Goal: Task Accomplishment & Management: Use online tool/utility

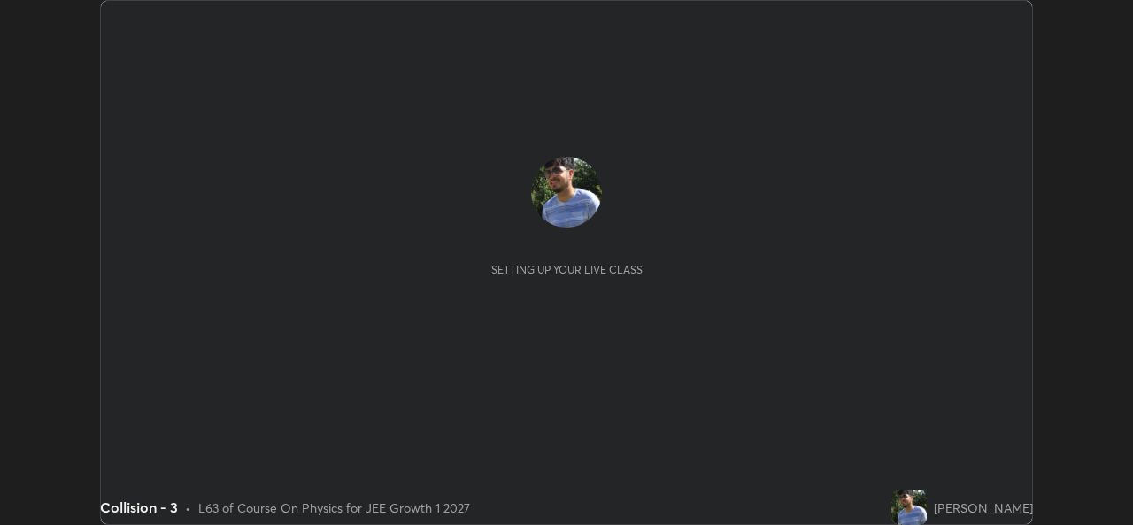
scroll to position [525, 1132]
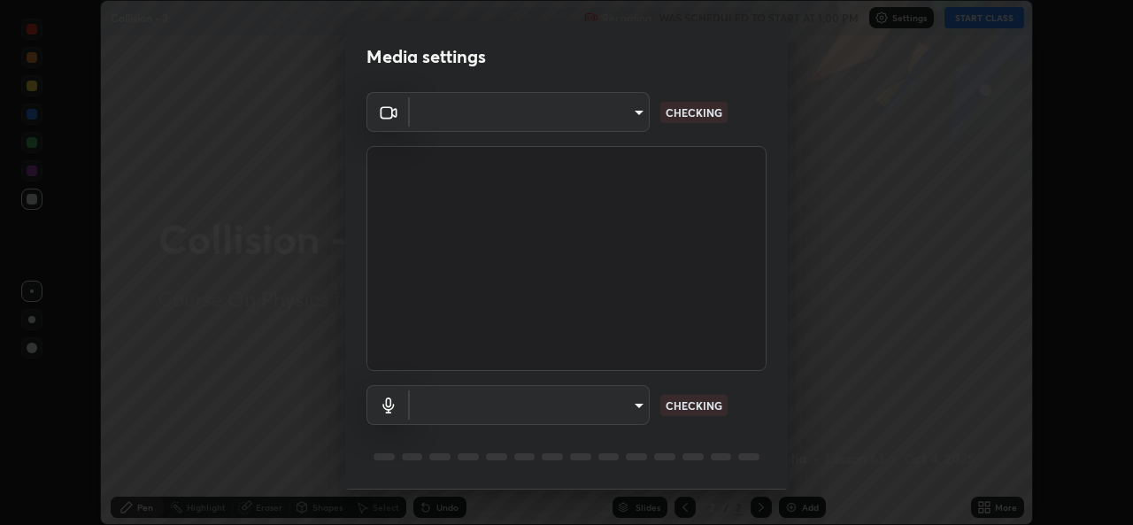
type input "02c526a7d083af2ea0f9b848da83c41b37d7728a07c2247aa6837277cf3aa32d"
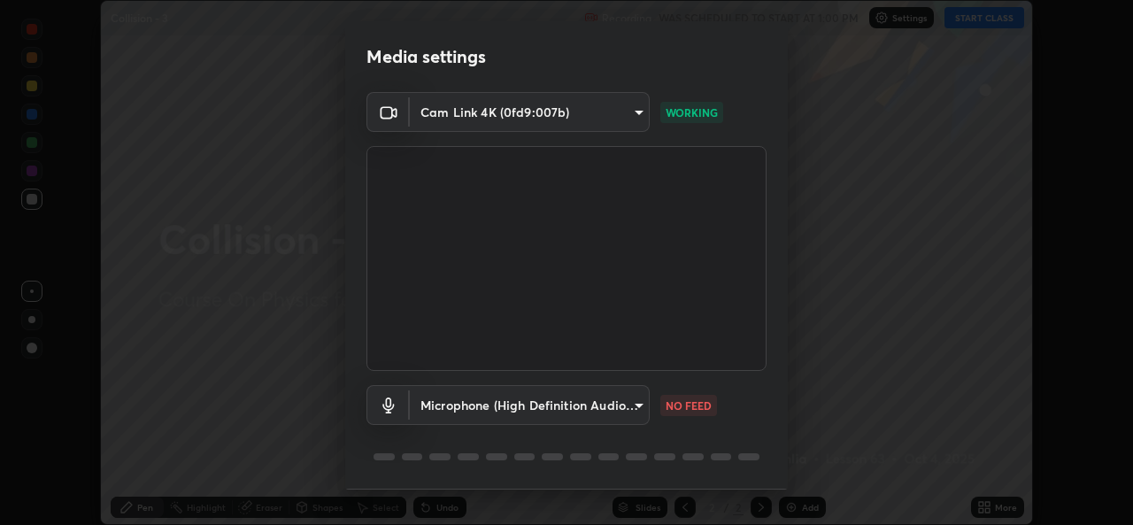
click at [632, 406] on body "Erase all Collision - 3 Recording WAS SCHEDULED TO START AT 1:00 PM Settings ST…" at bounding box center [566, 262] width 1133 height 525
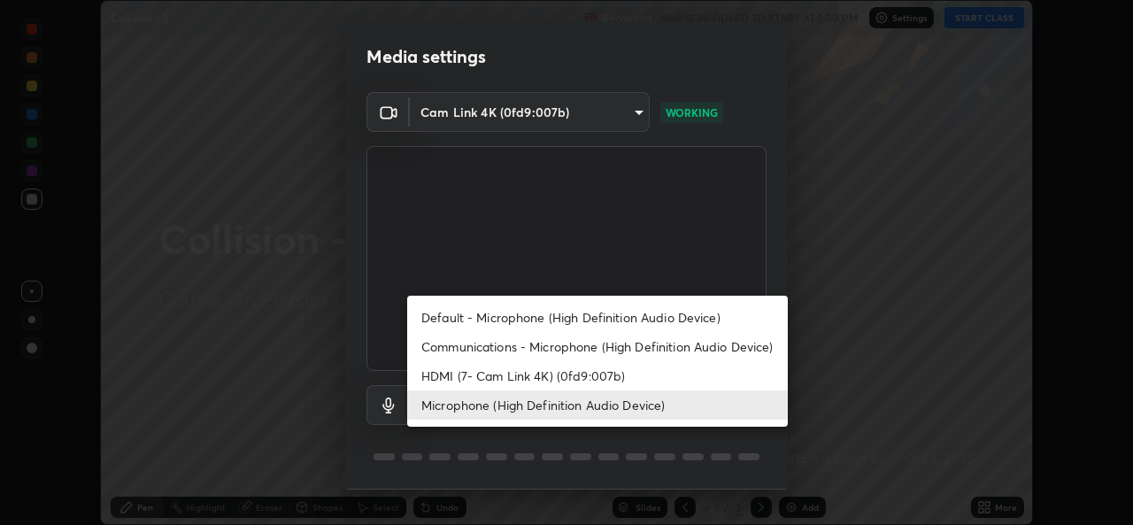
click at [636, 376] on li "HDMI (7- Cam Link 4K) (0fd9:007b)" at bounding box center [597, 375] width 381 height 29
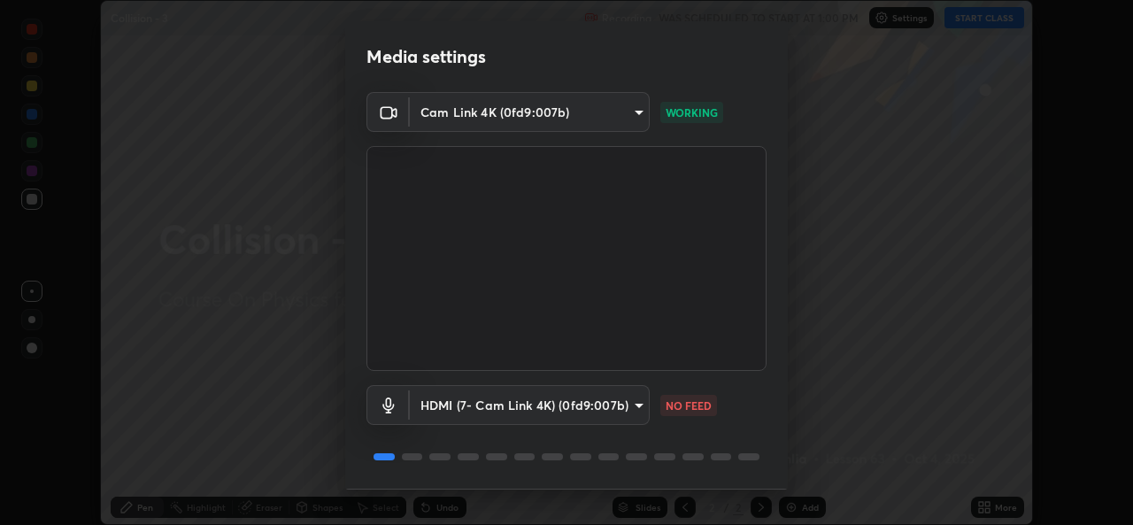
click at [636, 411] on body "Erase all Collision - 3 Recording WAS SCHEDULED TO START AT 1:00 PM Settings ST…" at bounding box center [566, 262] width 1133 height 525
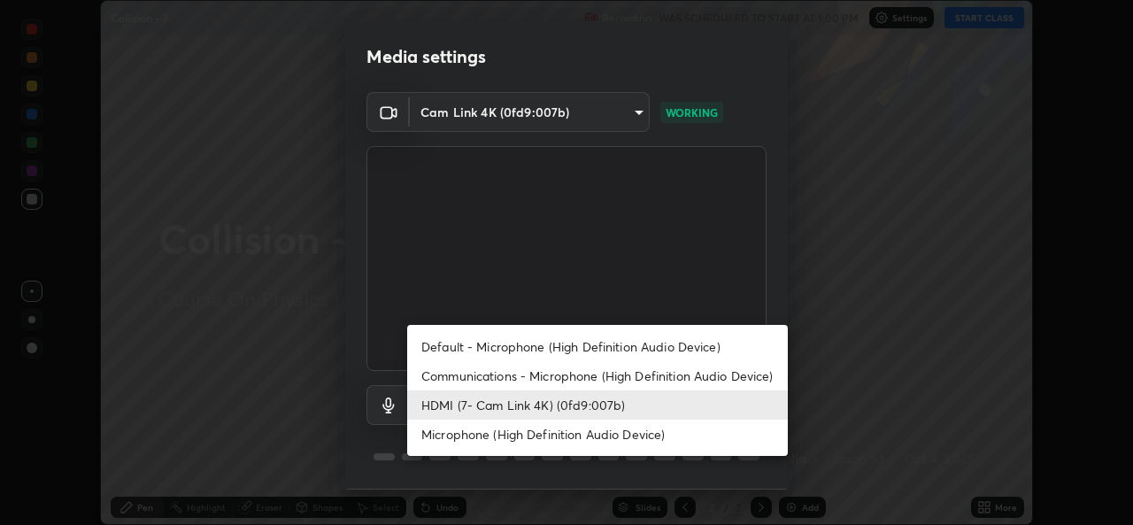
click at [645, 432] on li "Microphone (High Definition Audio Device)" at bounding box center [597, 434] width 381 height 29
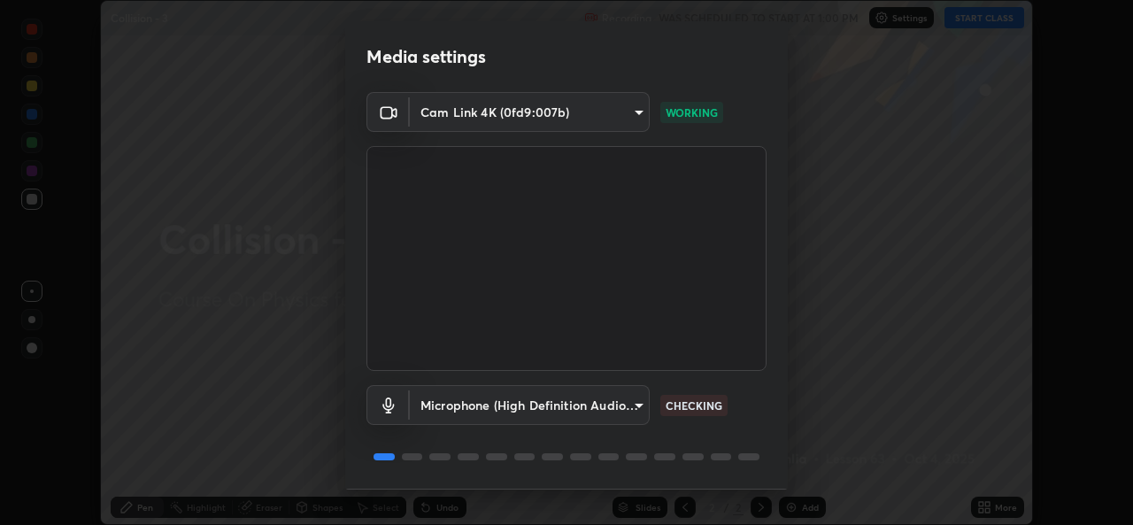
type input "1f9b2b7b856d792cc5f4e166810154640c8dc3d584de9c331c588b9cd70d1665"
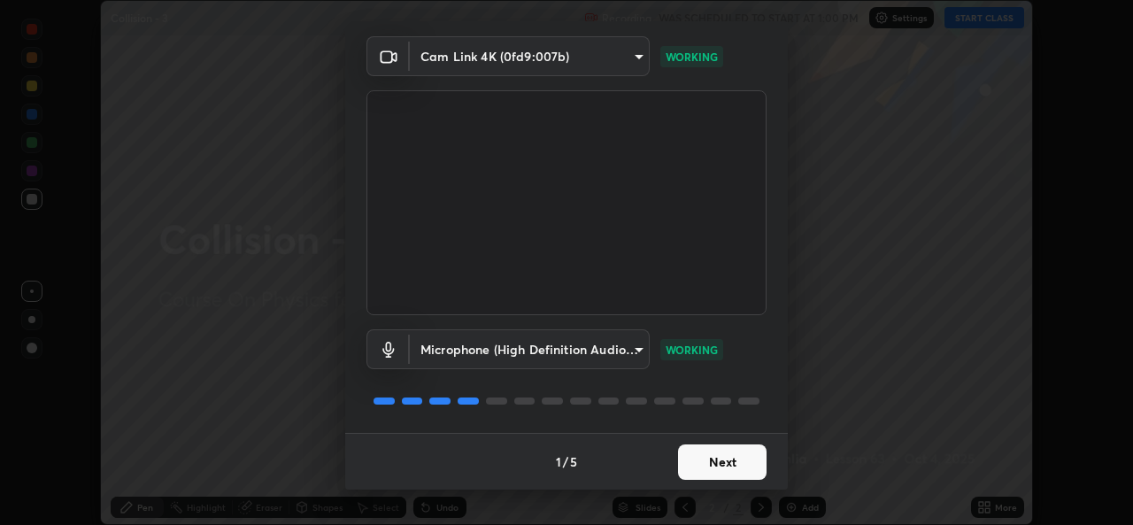
click at [743, 473] on button "Next" at bounding box center [722, 461] width 89 height 35
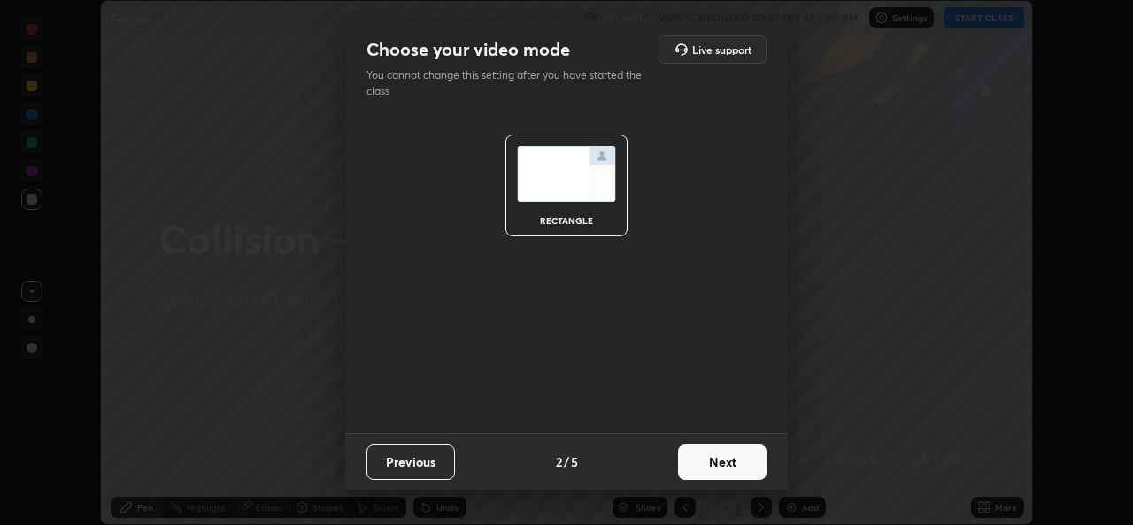
click at [735, 467] on button "Next" at bounding box center [722, 461] width 89 height 35
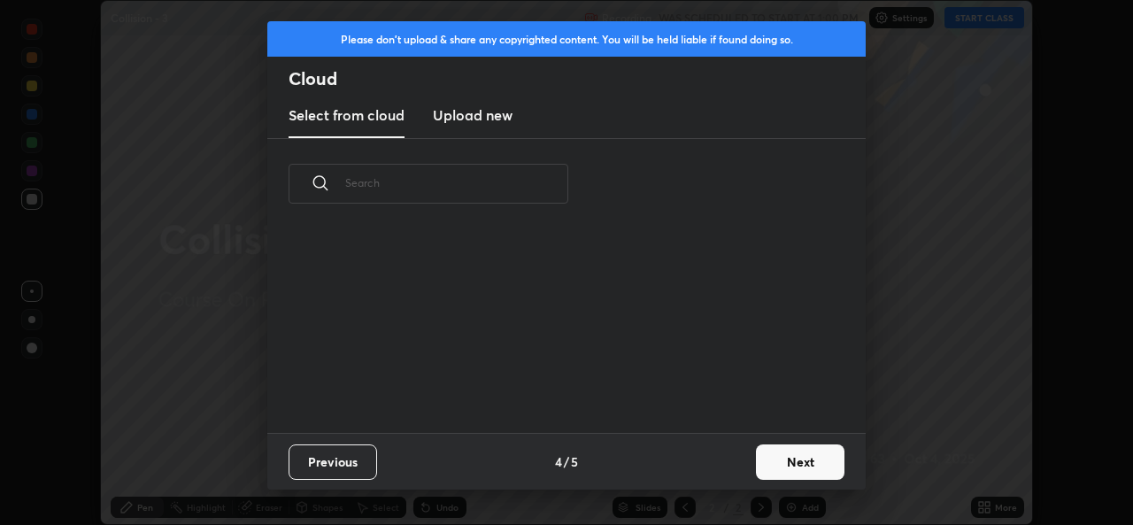
click at [737, 468] on div "Previous 4 / 5 Next" at bounding box center [566, 461] width 599 height 57
click at [738, 467] on div "Previous 4 / 5 Next" at bounding box center [566, 461] width 599 height 57
click at [786, 456] on button "Next" at bounding box center [800, 461] width 89 height 35
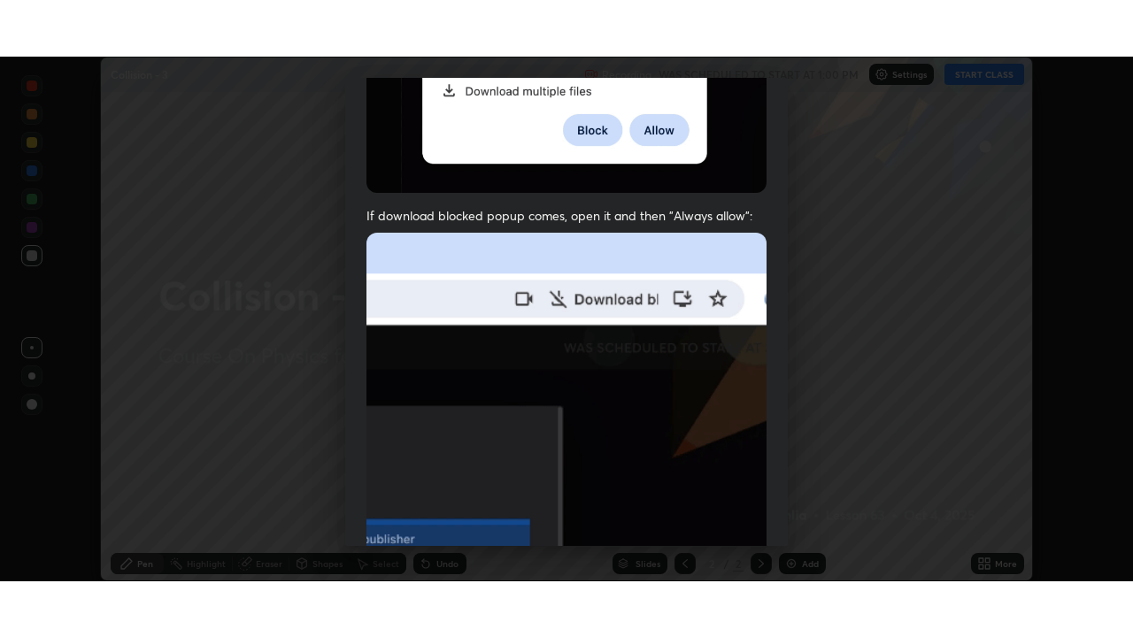
scroll to position [417, 0]
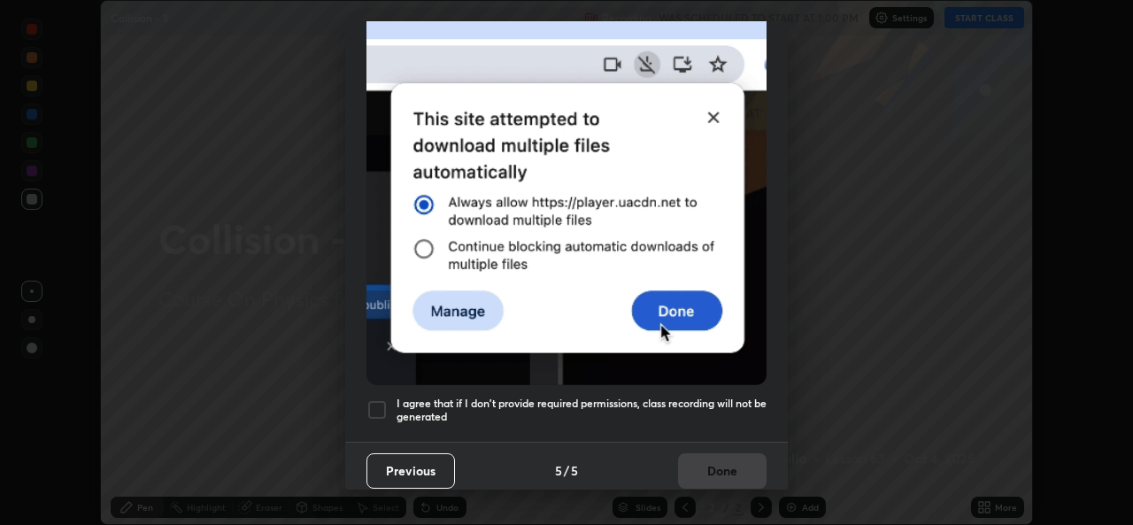
click at [373, 407] on div at bounding box center [377, 409] width 21 height 21
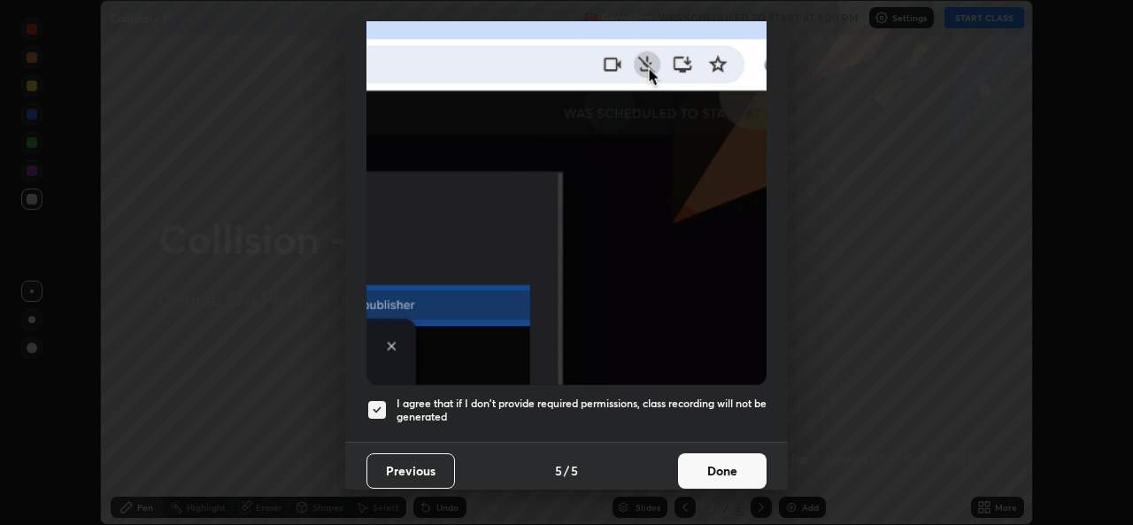
click at [719, 468] on button "Done" at bounding box center [722, 470] width 89 height 35
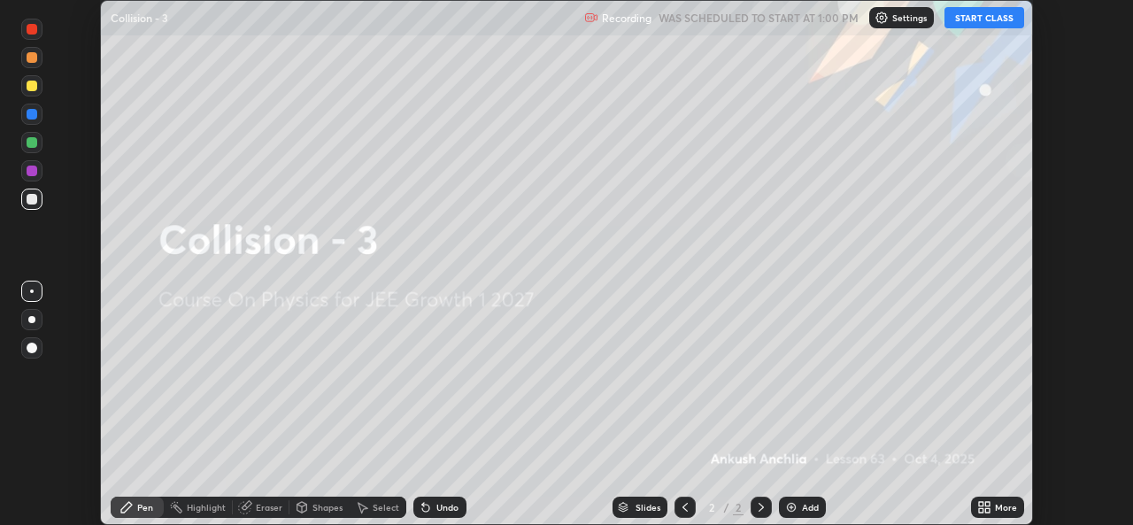
click at [988, 18] on button "START CLASS" at bounding box center [985, 17] width 80 height 21
click at [1008, 505] on div "More" at bounding box center [1006, 507] width 22 height 9
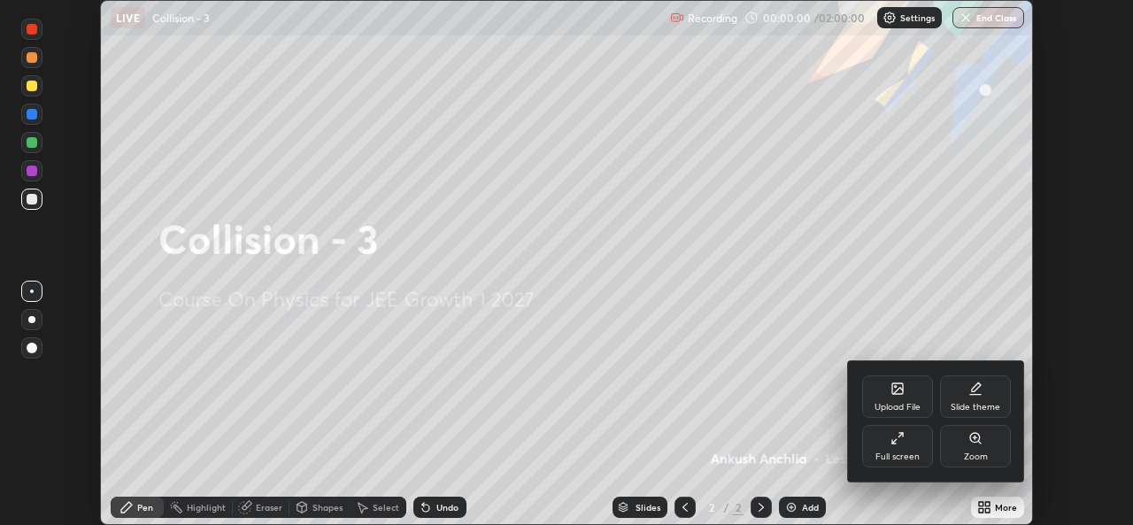
click at [886, 440] on div "Full screen" at bounding box center [897, 446] width 71 height 42
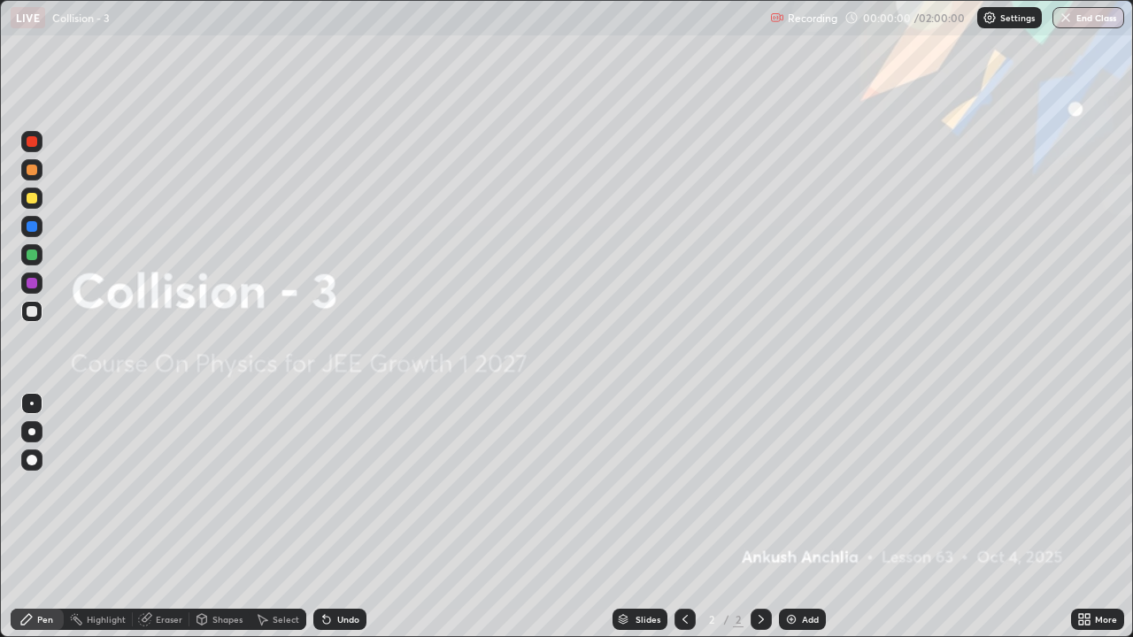
scroll to position [637, 1133]
click at [798, 524] on div "Add" at bounding box center [802, 619] width 47 height 21
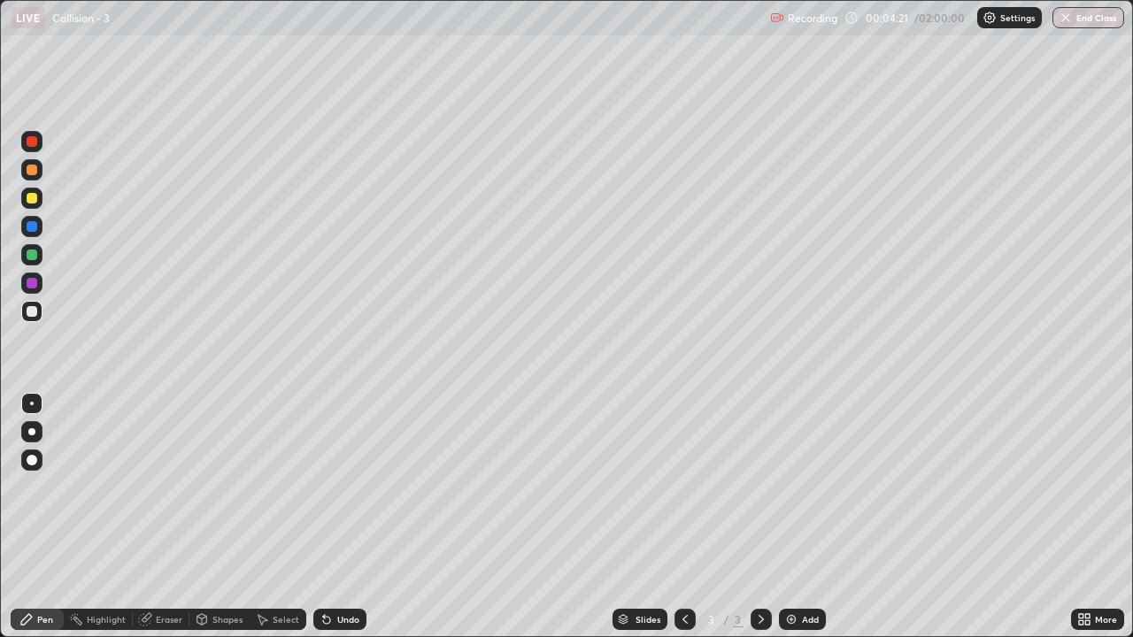
click at [163, 524] on div "Eraser" at bounding box center [169, 619] width 27 height 9
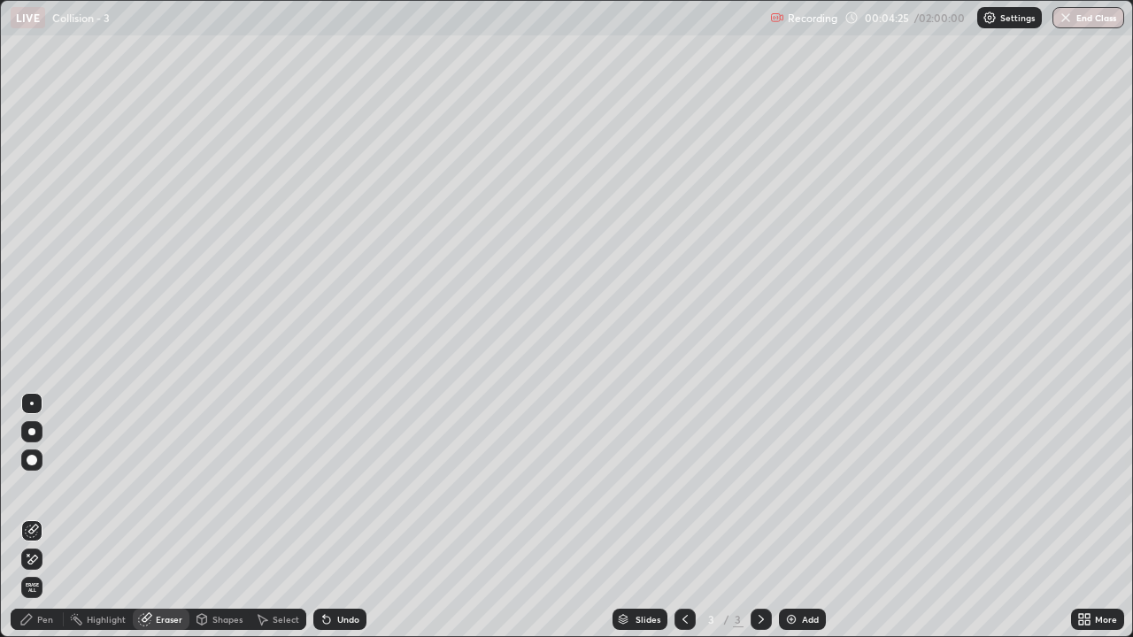
click at [49, 524] on div "Pen" at bounding box center [45, 619] width 16 height 9
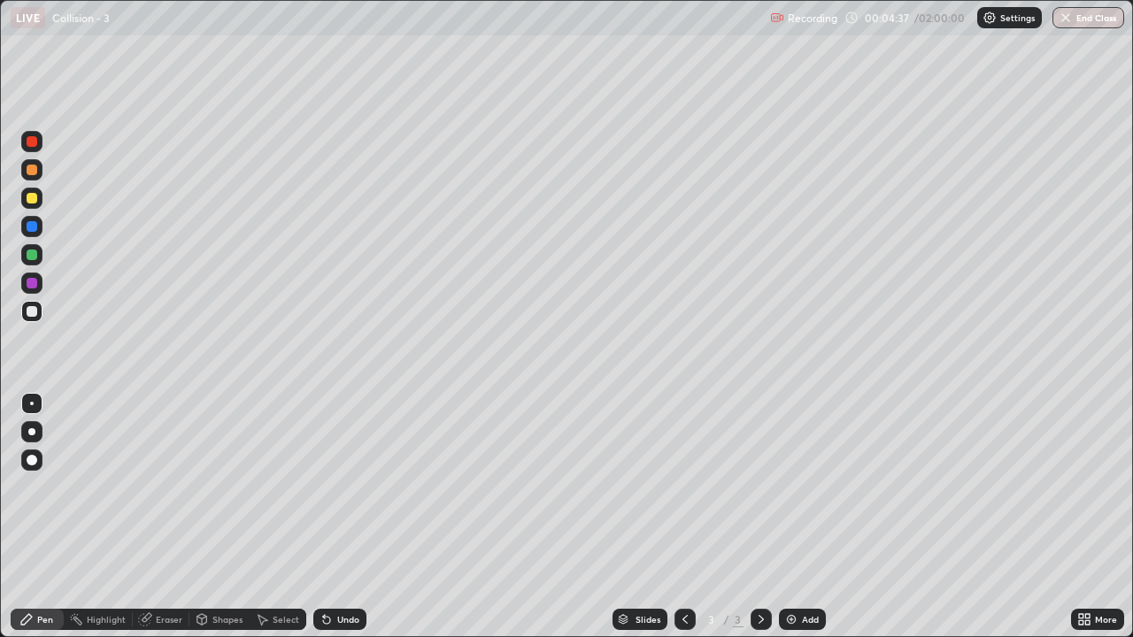
click at [166, 524] on div "Eraser" at bounding box center [169, 619] width 27 height 9
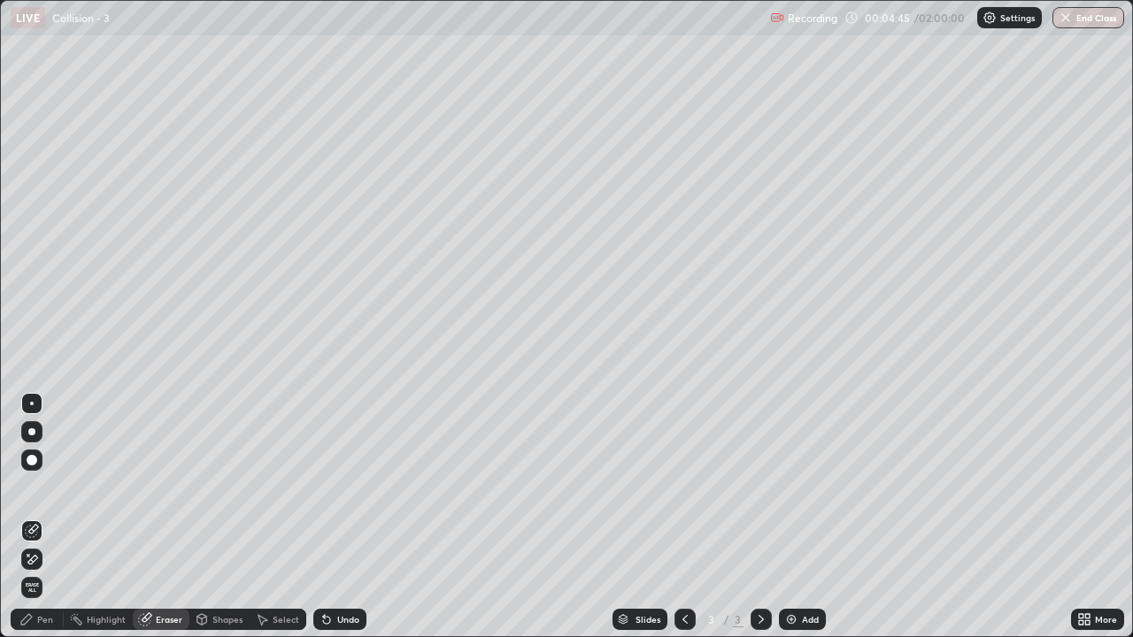
click at [47, 524] on div "Pen" at bounding box center [45, 619] width 16 height 9
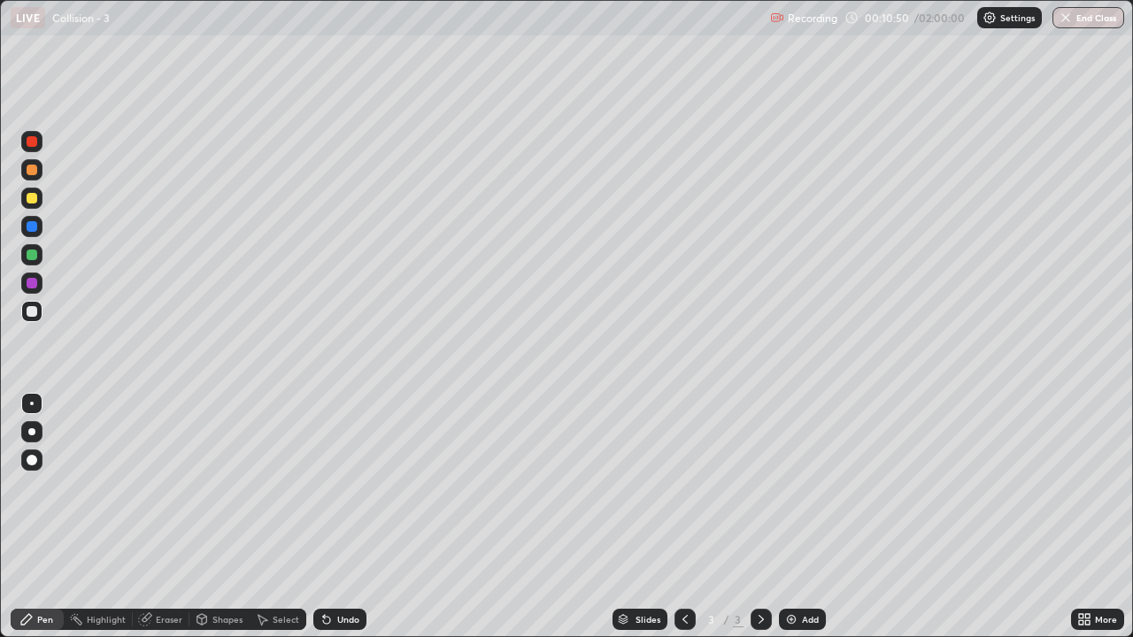
click at [799, 524] on div "Add" at bounding box center [802, 619] width 47 height 21
click at [34, 142] on div at bounding box center [32, 141] width 11 height 11
click at [336, 524] on div "Undo" at bounding box center [339, 619] width 53 height 21
click at [32, 313] on div at bounding box center [32, 311] width 11 height 11
click at [35, 143] on div at bounding box center [32, 141] width 11 height 11
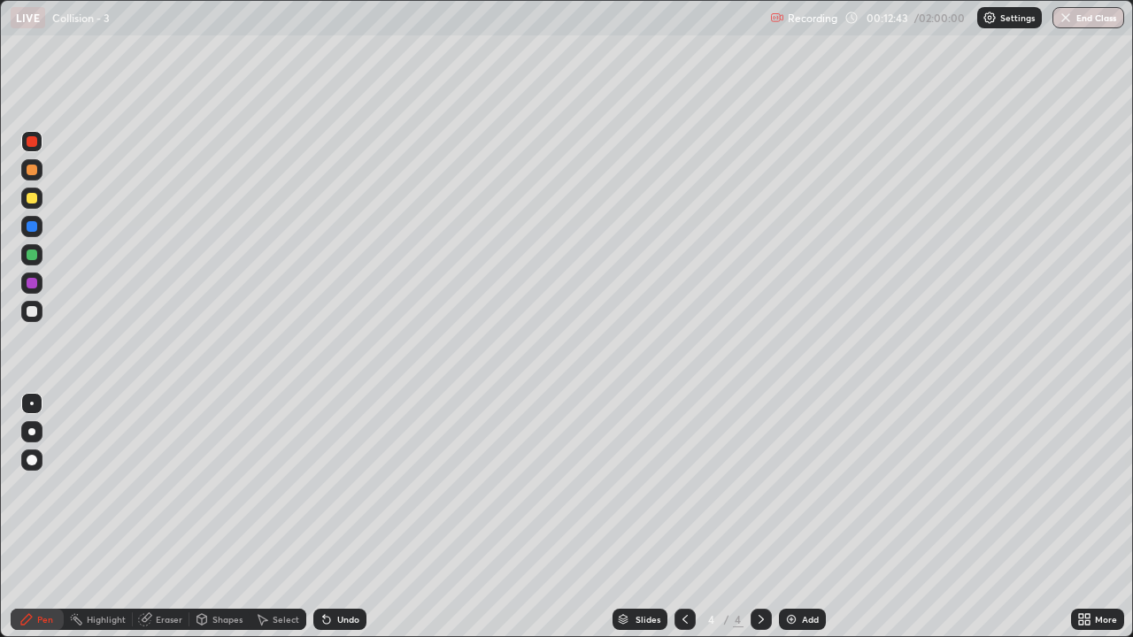
click at [33, 254] on div at bounding box center [32, 255] width 11 height 11
click at [684, 524] on icon at bounding box center [685, 620] width 14 height 14
click at [758, 524] on icon at bounding box center [761, 620] width 14 height 14
click at [803, 524] on div "Add" at bounding box center [810, 619] width 17 height 9
click at [33, 314] on div at bounding box center [32, 311] width 11 height 11
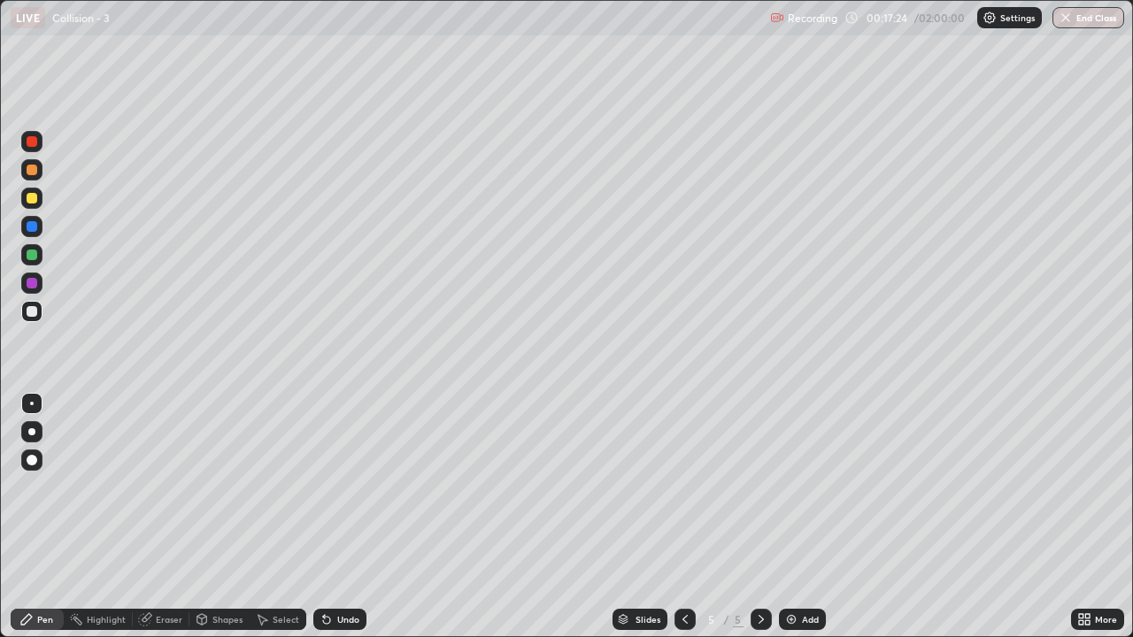
click at [684, 524] on icon at bounding box center [685, 620] width 14 height 14
click at [685, 524] on icon at bounding box center [685, 620] width 14 height 14
click at [759, 524] on icon at bounding box center [761, 619] width 5 height 9
click at [760, 524] on icon at bounding box center [761, 620] width 14 height 14
click at [28, 149] on div at bounding box center [31, 141] width 21 height 21
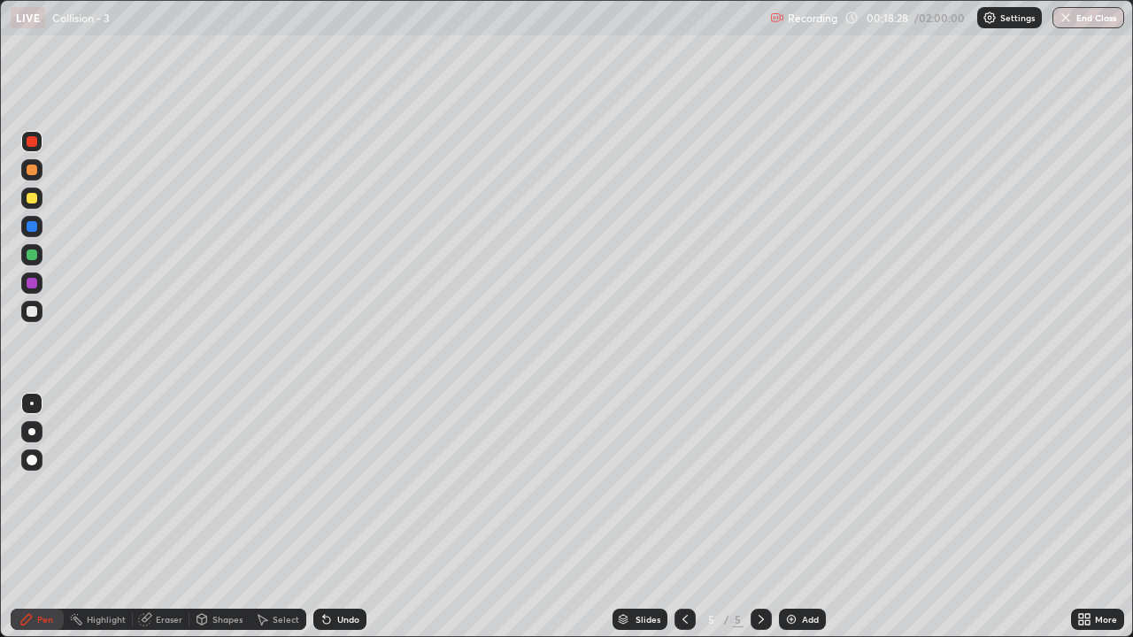
click at [686, 524] on div at bounding box center [685, 619] width 21 height 21
click at [684, 524] on icon at bounding box center [685, 620] width 14 height 14
click at [757, 524] on icon at bounding box center [761, 620] width 14 height 14
click at [761, 524] on icon at bounding box center [761, 620] width 14 height 14
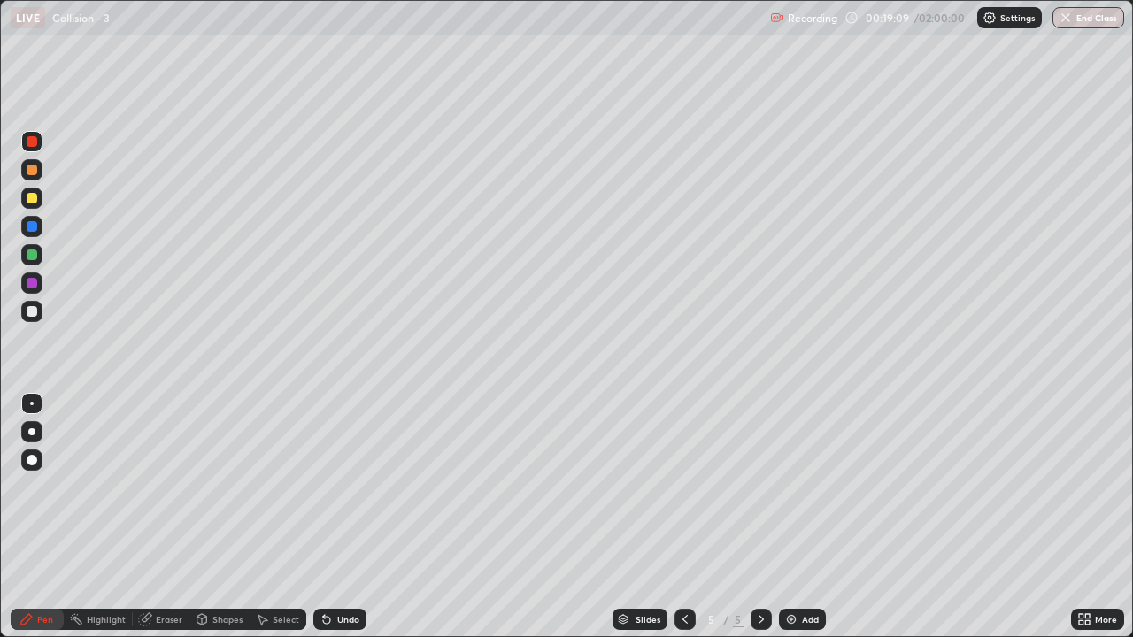
click at [35, 313] on div at bounding box center [32, 311] width 11 height 11
click at [798, 524] on div "Add" at bounding box center [802, 619] width 47 height 21
click at [159, 524] on div "Eraser" at bounding box center [169, 619] width 27 height 9
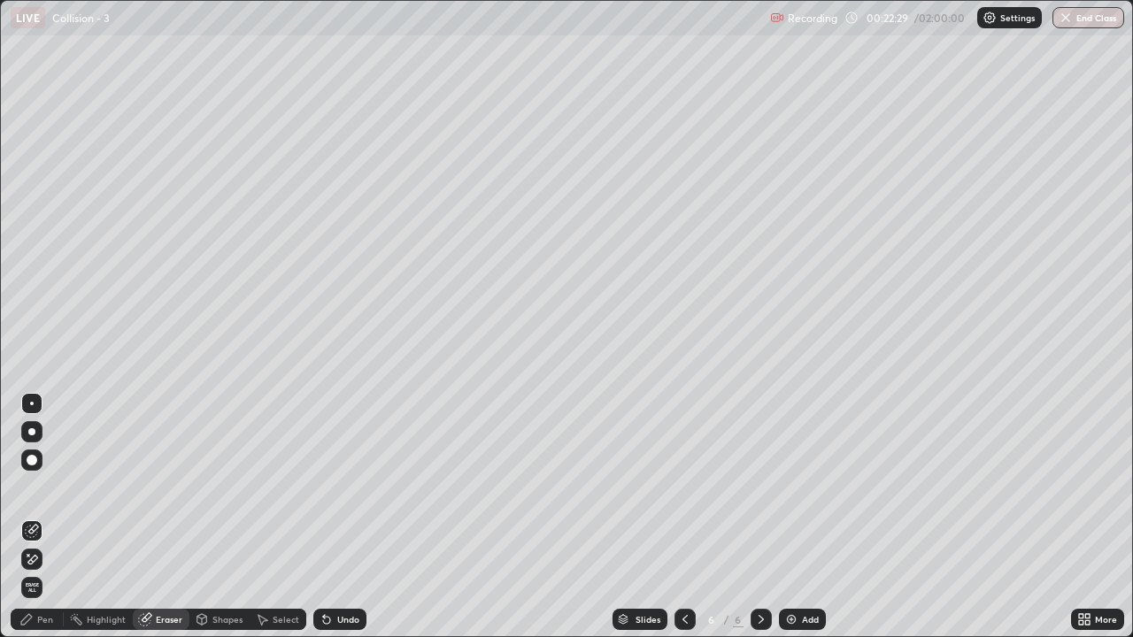
click at [37, 524] on div "Pen" at bounding box center [45, 619] width 16 height 9
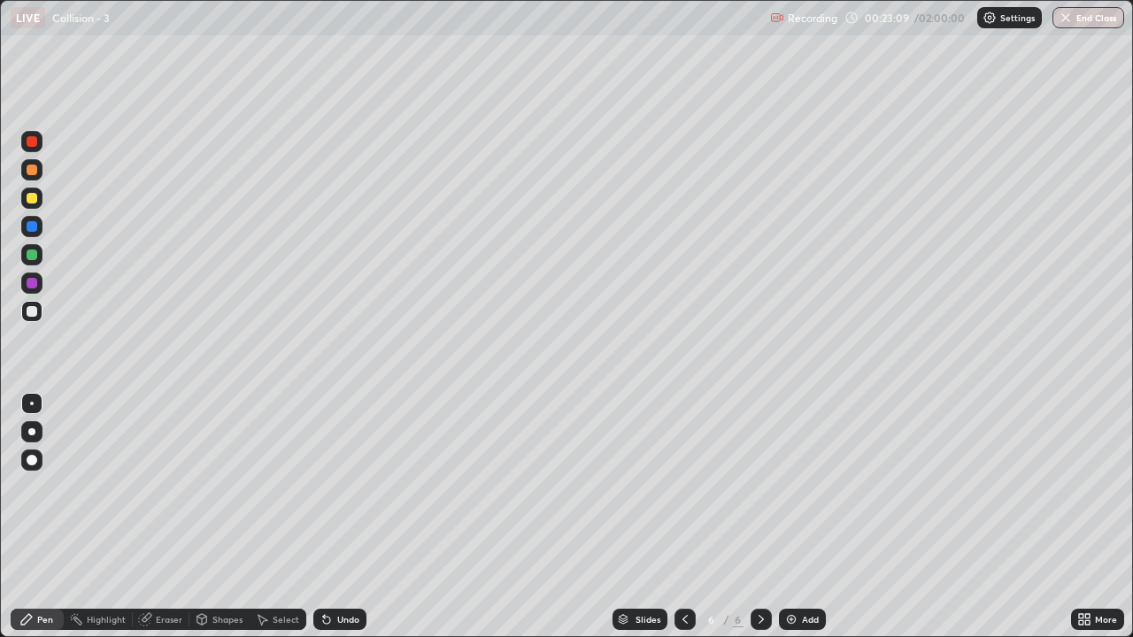
click at [27, 145] on div at bounding box center [31, 141] width 21 height 21
click at [28, 314] on div at bounding box center [32, 311] width 11 height 11
click at [33, 145] on div at bounding box center [32, 141] width 11 height 11
click at [35, 306] on div at bounding box center [31, 311] width 21 height 21
click at [33, 148] on div at bounding box center [31, 141] width 21 height 21
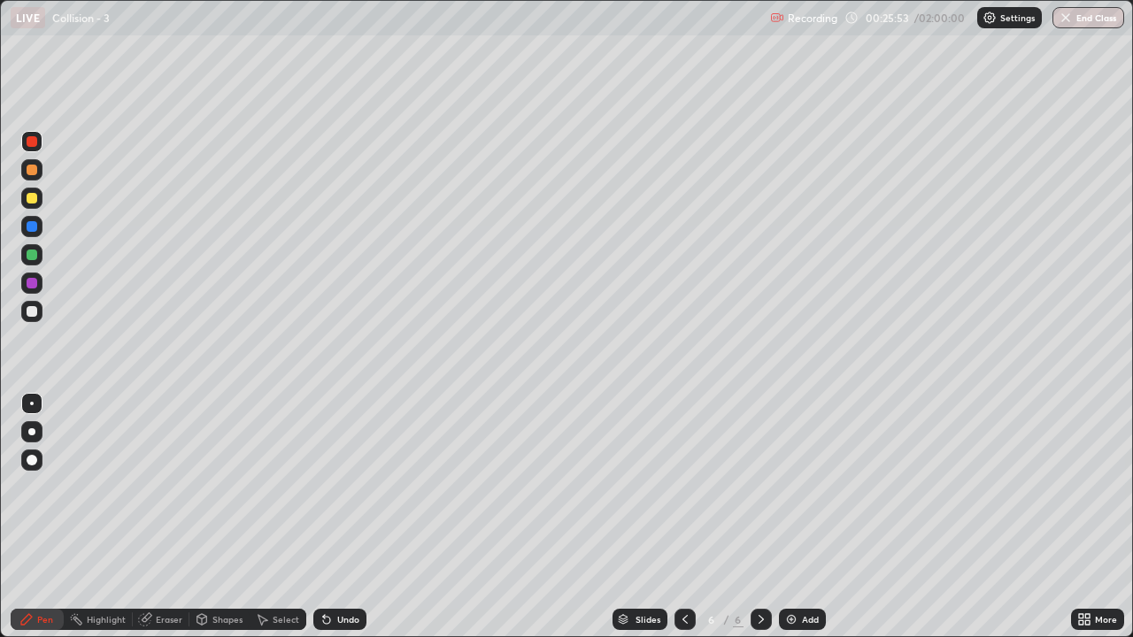
click at [35, 320] on div at bounding box center [31, 311] width 21 height 21
click at [802, 524] on div "Add" at bounding box center [810, 619] width 17 height 9
click at [808, 524] on div "Add" at bounding box center [810, 619] width 17 height 9
click at [799, 524] on div "Add" at bounding box center [802, 619] width 47 height 21
click at [683, 524] on icon at bounding box center [685, 620] width 14 height 14
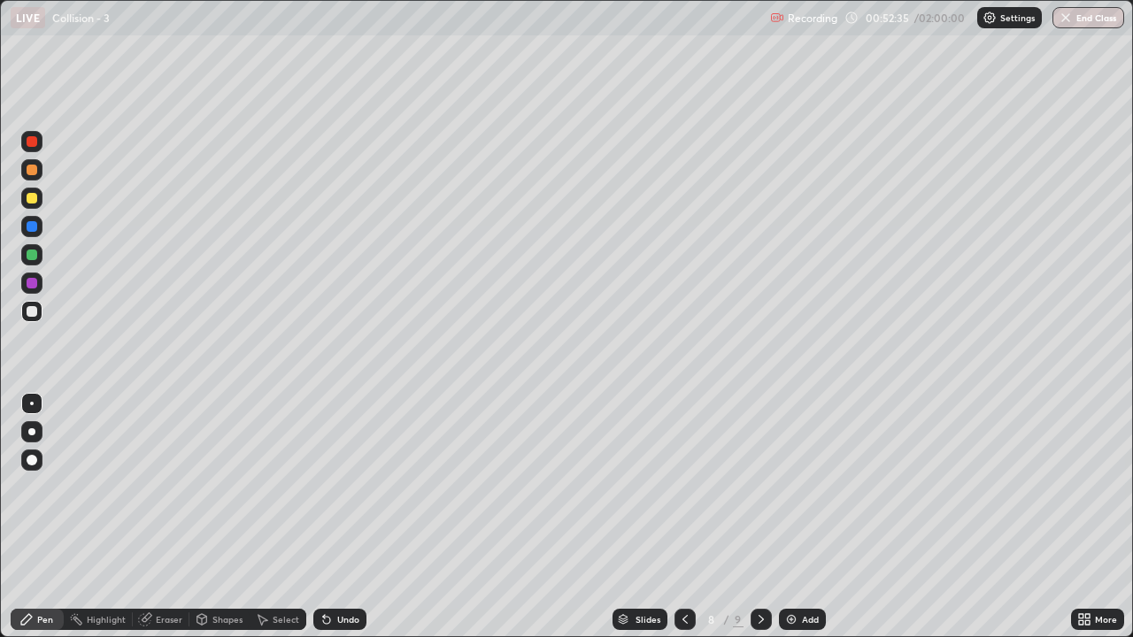
click at [754, 524] on icon at bounding box center [761, 620] width 14 height 14
click at [684, 524] on icon at bounding box center [685, 620] width 14 height 14
click at [761, 524] on icon at bounding box center [761, 620] width 14 height 14
click at [172, 524] on div "Eraser" at bounding box center [169, 619] width 27 height 9
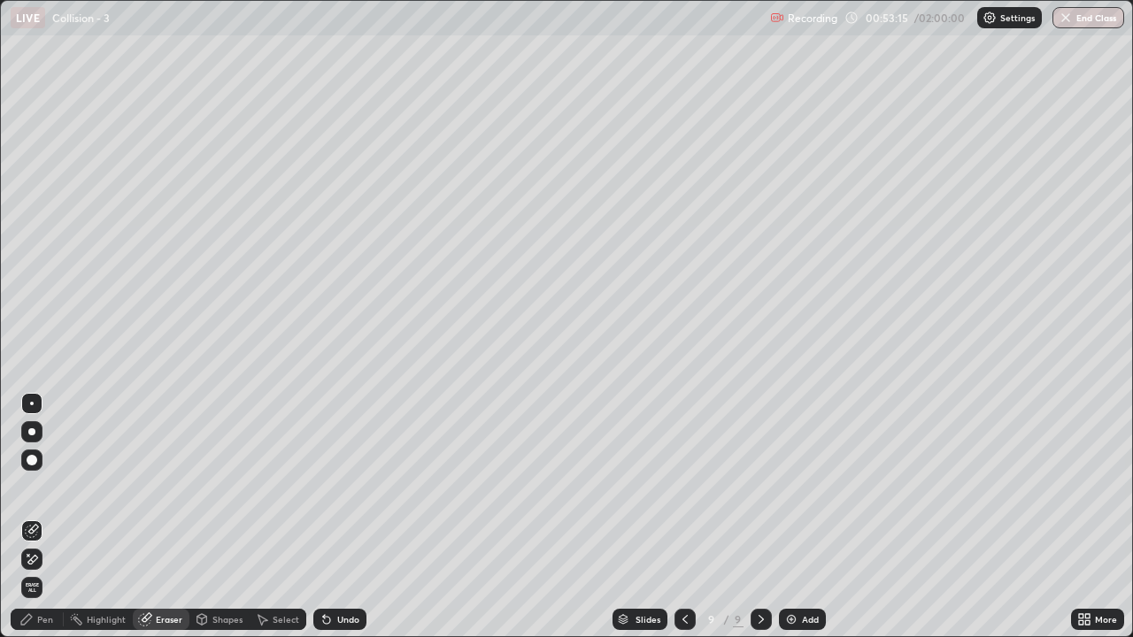
click at [49, 524] on div "Pen" at bounding box center [37, 619] width 53 height 21
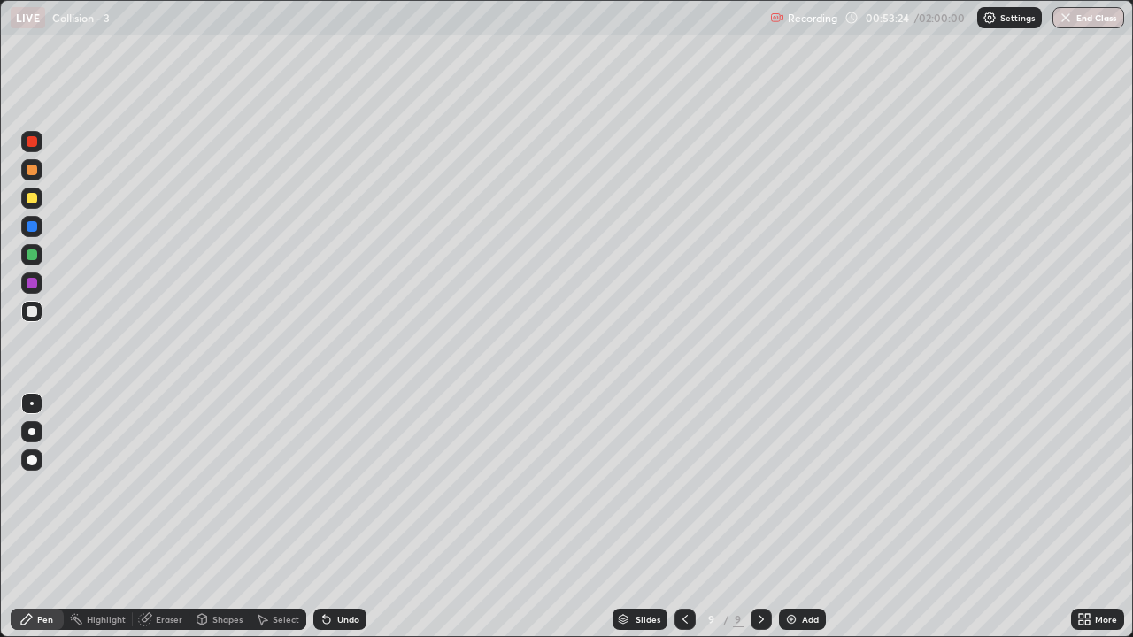
click at [684, 524] on icon at bounding box center [685, 620] width 14 height 14
click at [760, 524] on icon at bounding box center [761, 620] width 14 height 14
click at [165, 524] on div "Eraser" at bounding box center [169, 619] width 27 height 9
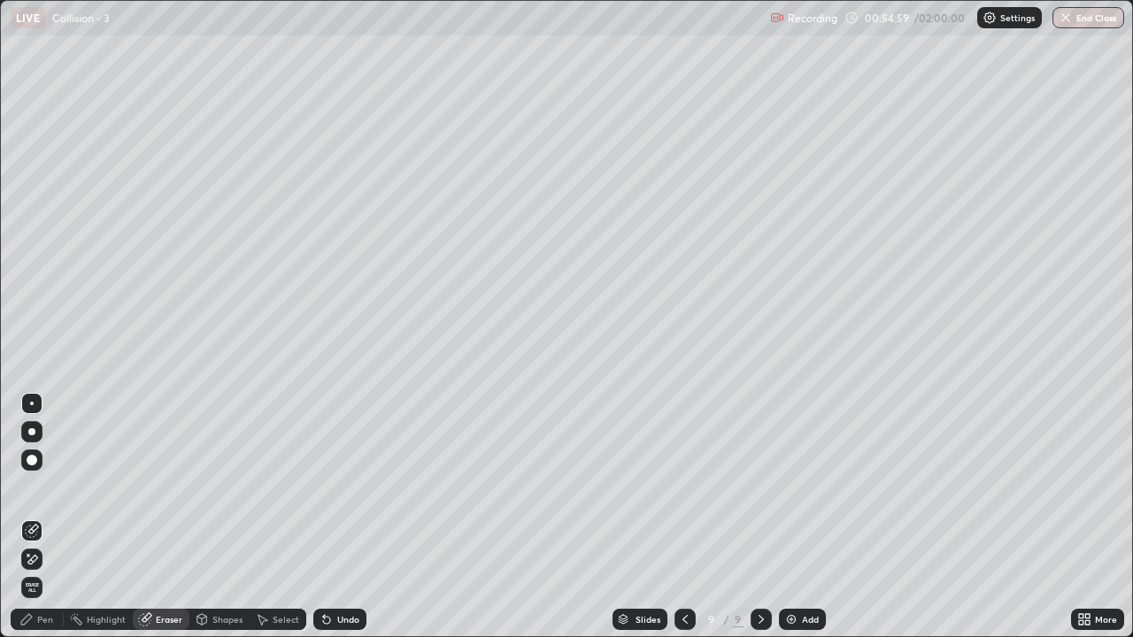
click at [49, 524] on div "Pen" at bounding box center [45, 619] width 16 height 9
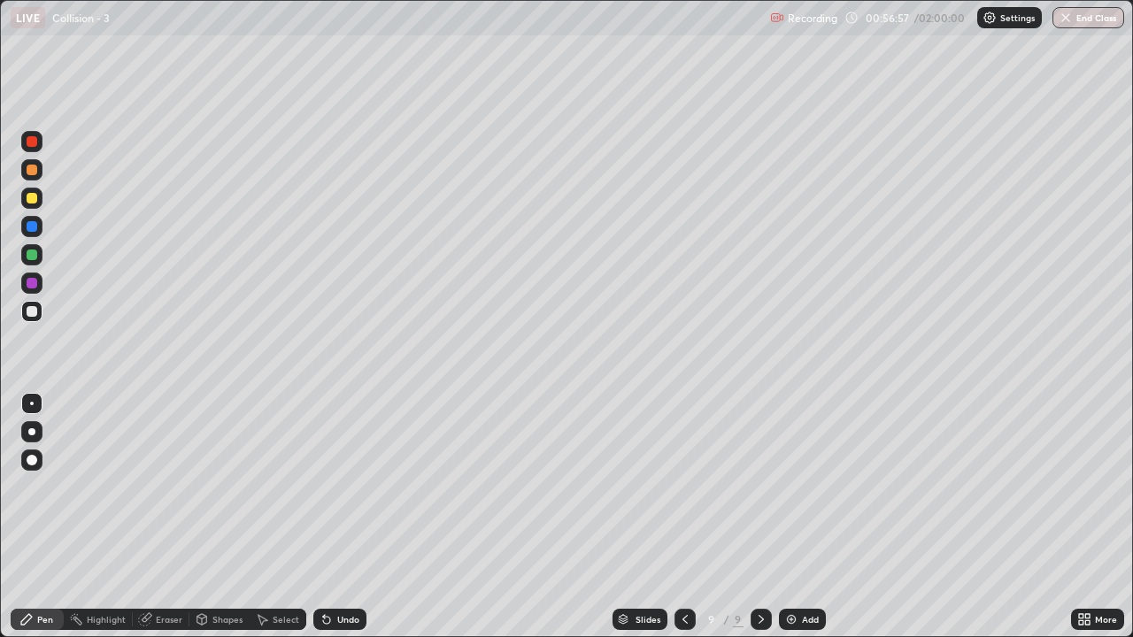
click at [174, 524] on div "Eraser" at bounding box center [169, 619] width 27 height 9
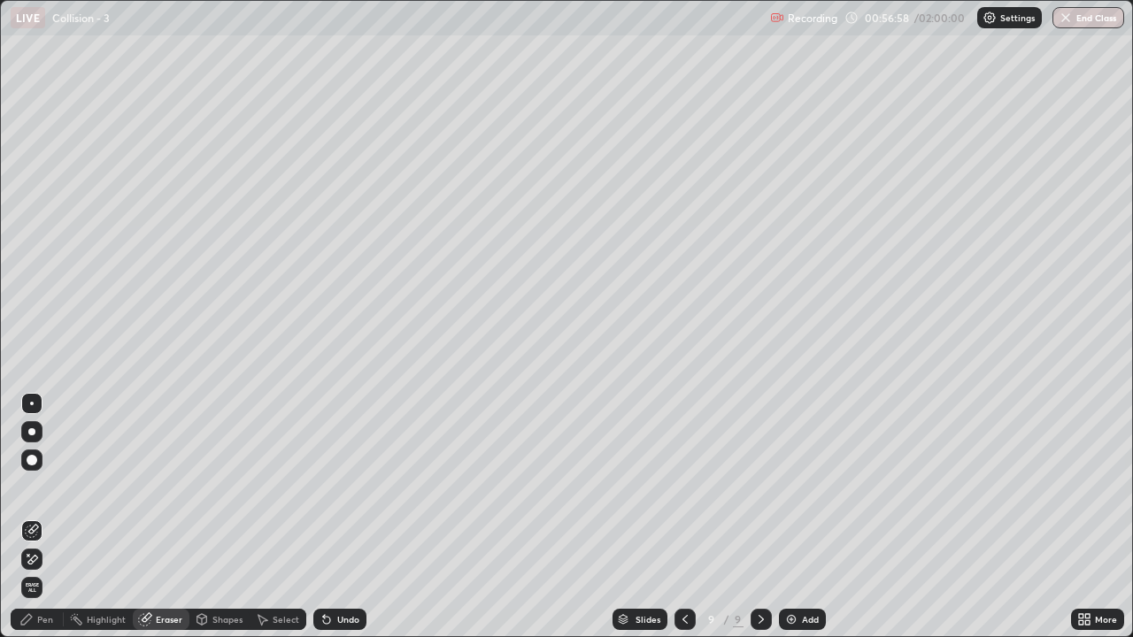
click at [168, 524] on div "Eraser" at bounding box center [169, 619] width 27 height 9
click at [54, 524] on div "Pen" at bounding box center [37, 619] width 53 height 21
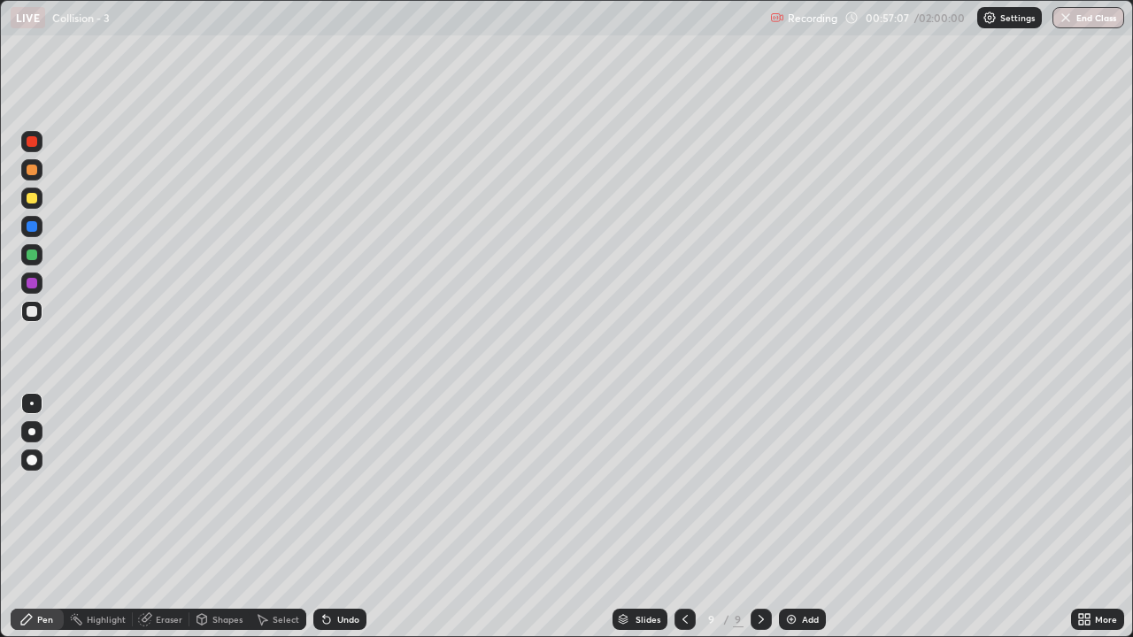
click at [167, 524] on div "Eraser" at bounding box center [169, 619] width 27 height 9
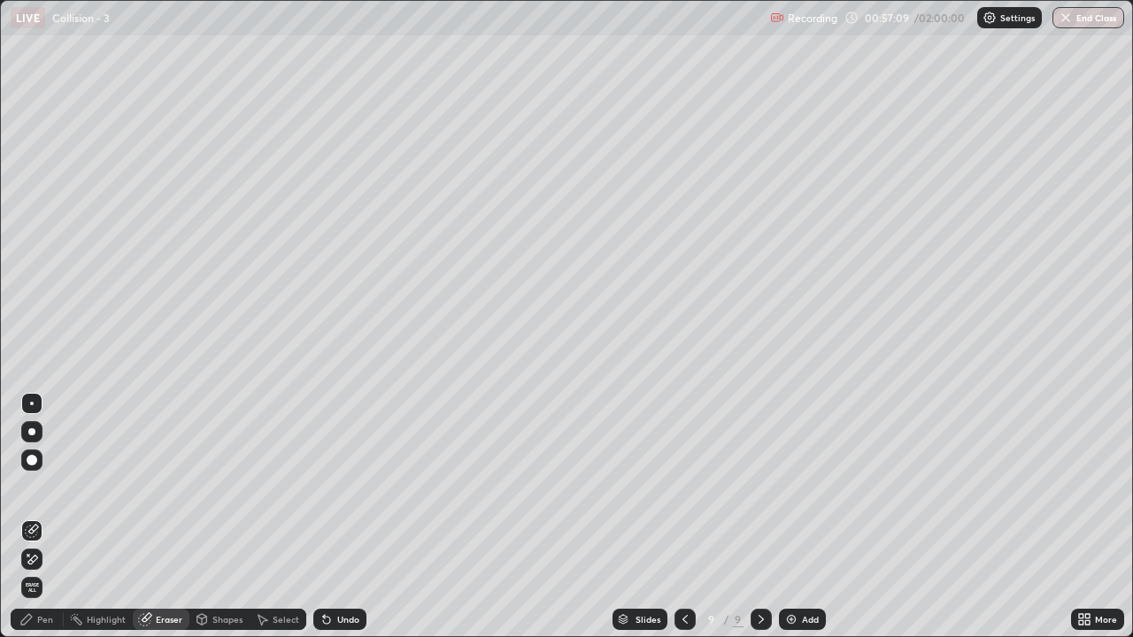
click at [57, 524] on div "Pen" at bounding box center [37, 619] width 53 height 21
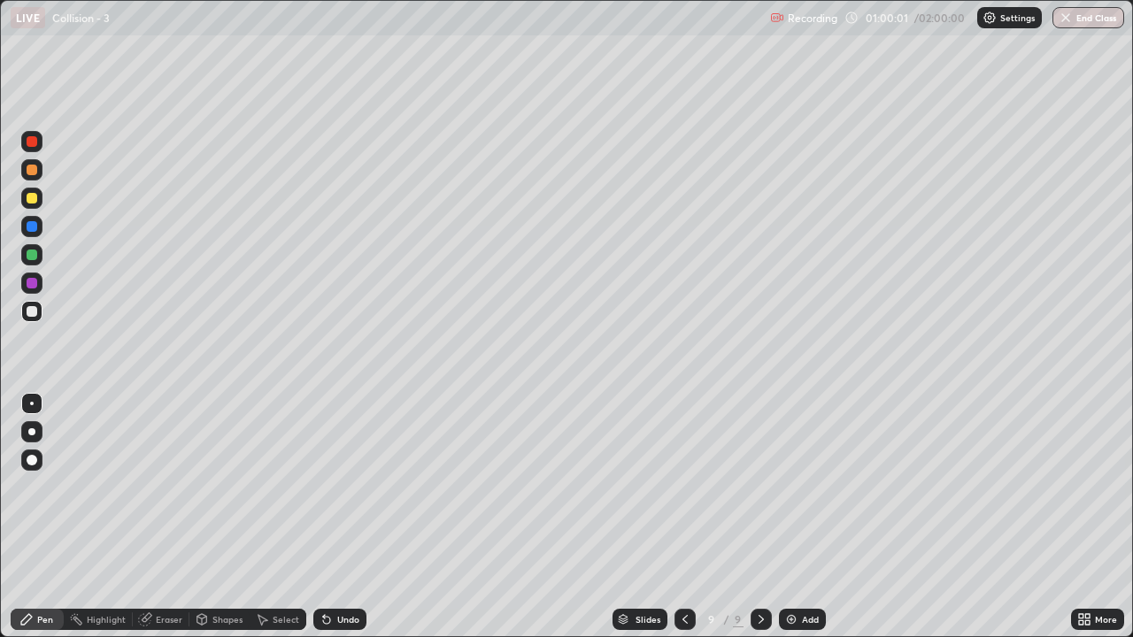
click at [197, 524] on div "Shapes" at bounding box center [219, 619] width 60 height 35
click at [149, 524] on icon at bounding box center [145, 620] width 14 height 14
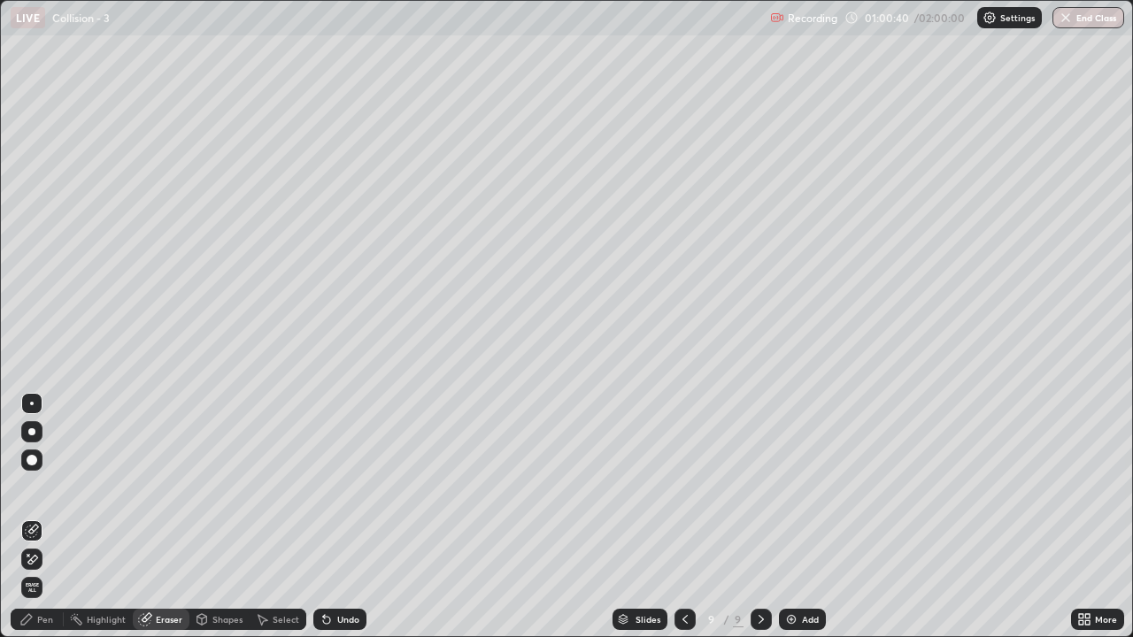
click at [45, 524] on div "Pen" at bounding box center [45, 619] width 16 height 9
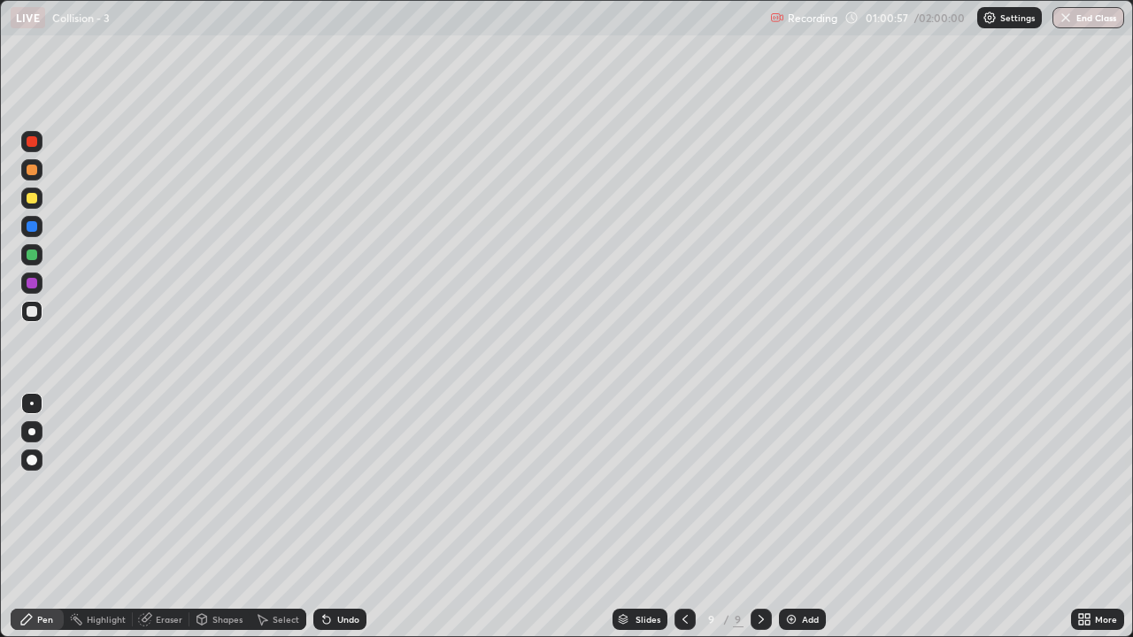
click at [161, 524] on div "Eraser" at bounding box center [169, 619] width 27 height 9
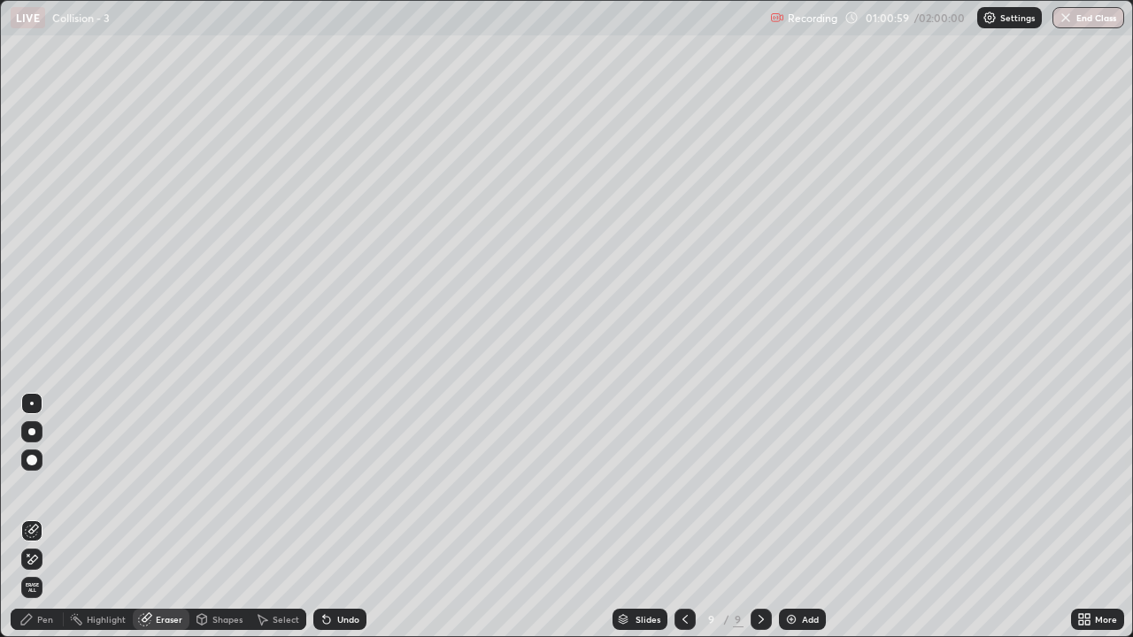
click at [42, 524] on div "Pen" at bounding box center [45, 619] width 16 height 9
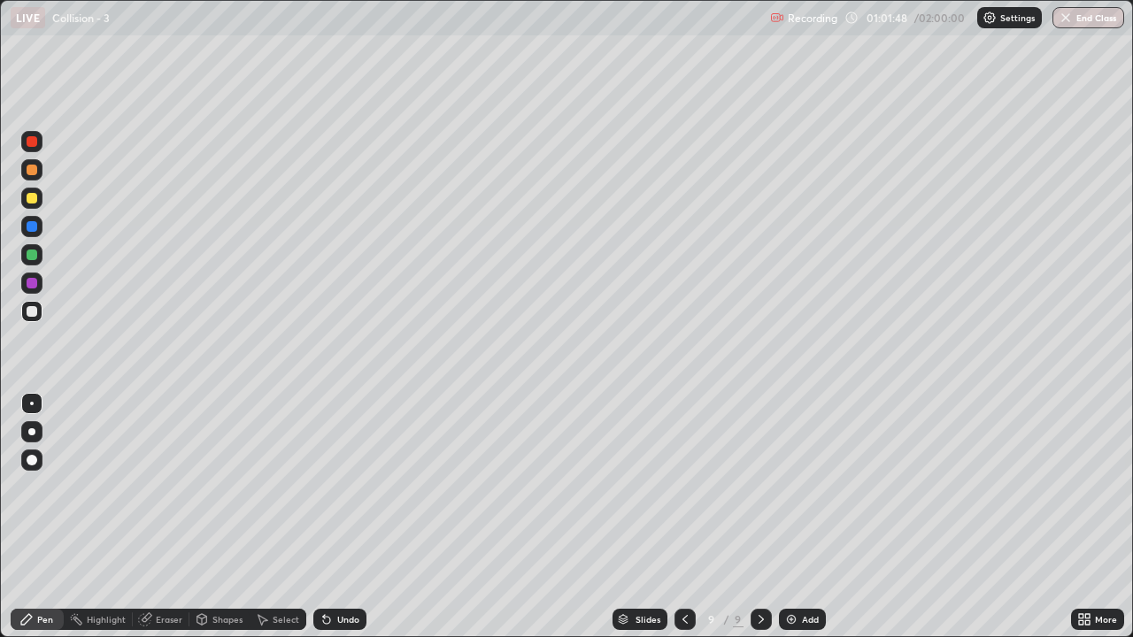
click at [151, 524] on div "Eraser" at bounding box center [161, 619] width 57 height 21
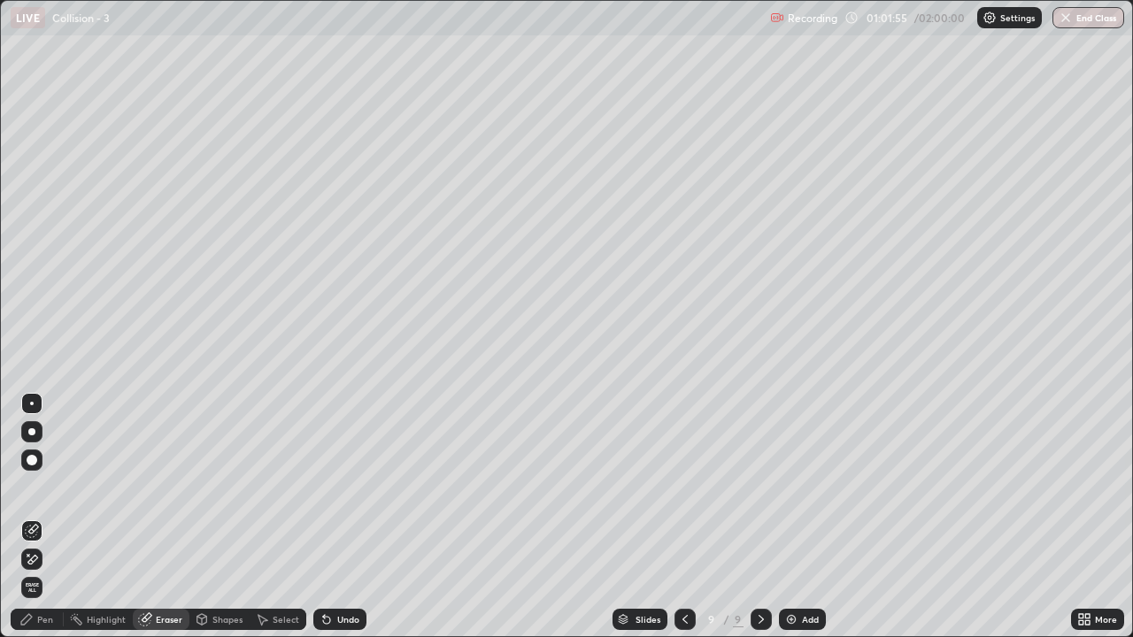
click at [48, 524] on div "Pen" at bounding box center [45, 619] width 16 height 9
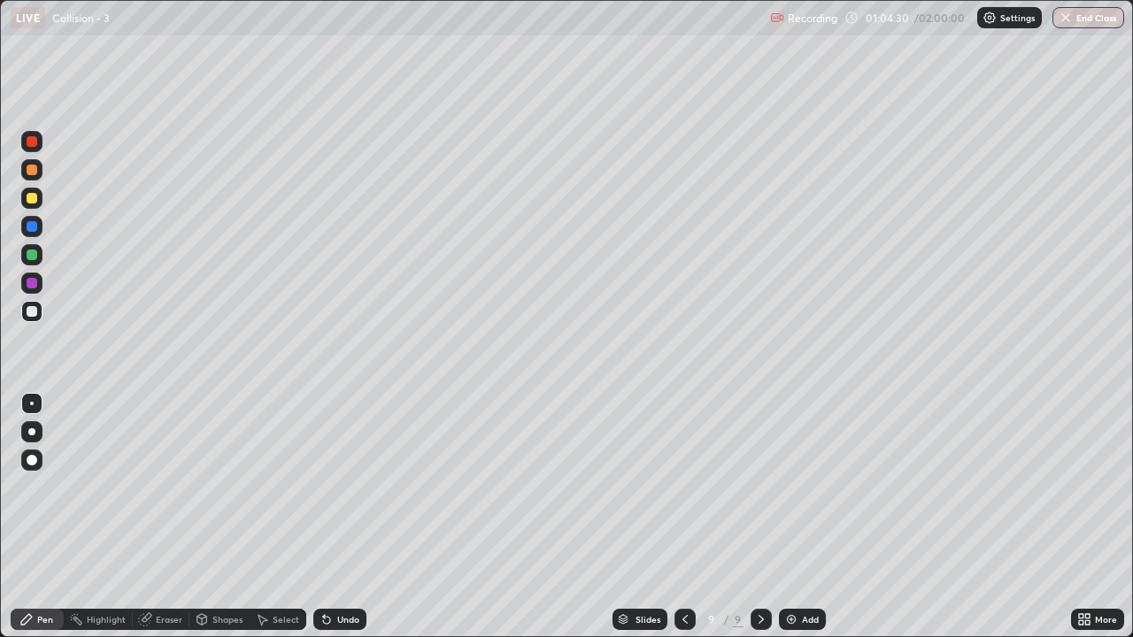
click at [155, 524] on div "Eraser" at bounding box center [161, 619] width 57 height 21
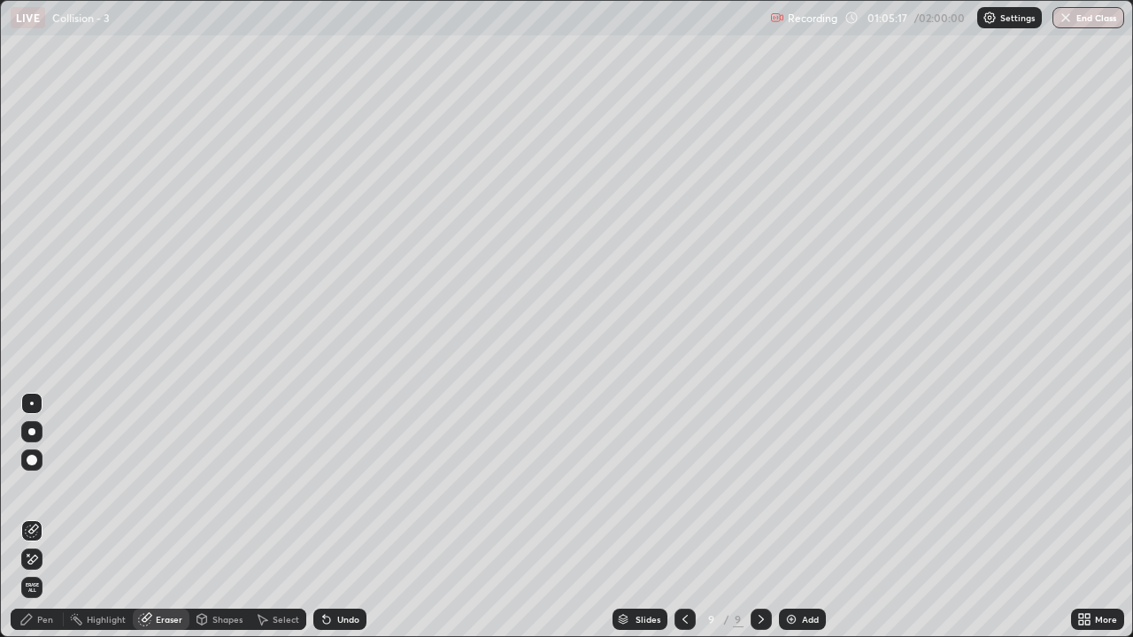
click at [681, 524] on icon at bounding box center [685, 620] width 14 height 14
click at [684, 524] on icon at bounding box center [685, 620] width 14 height 14
click at [757, 524] on icon at bounding box center [761, 620] width 14 height 14
click at [50, 524] on div "Pen" at bounding box center [45, 619] width 16 height 9
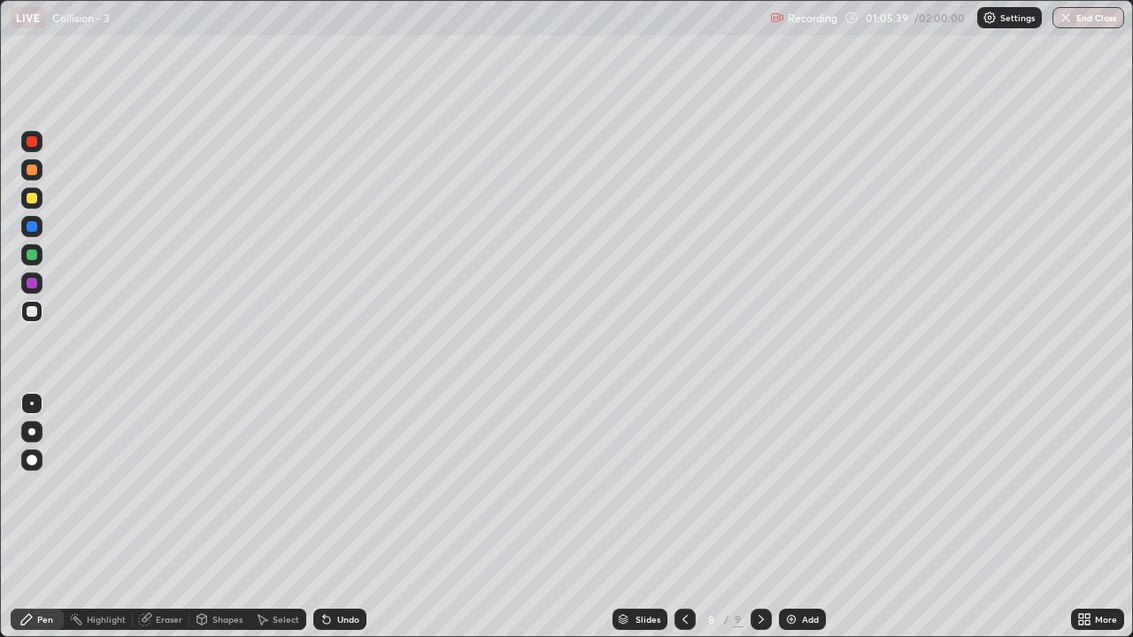
click at [176, 524] on div "Eraser" at bounding box center [169, 619] width 27 height 9
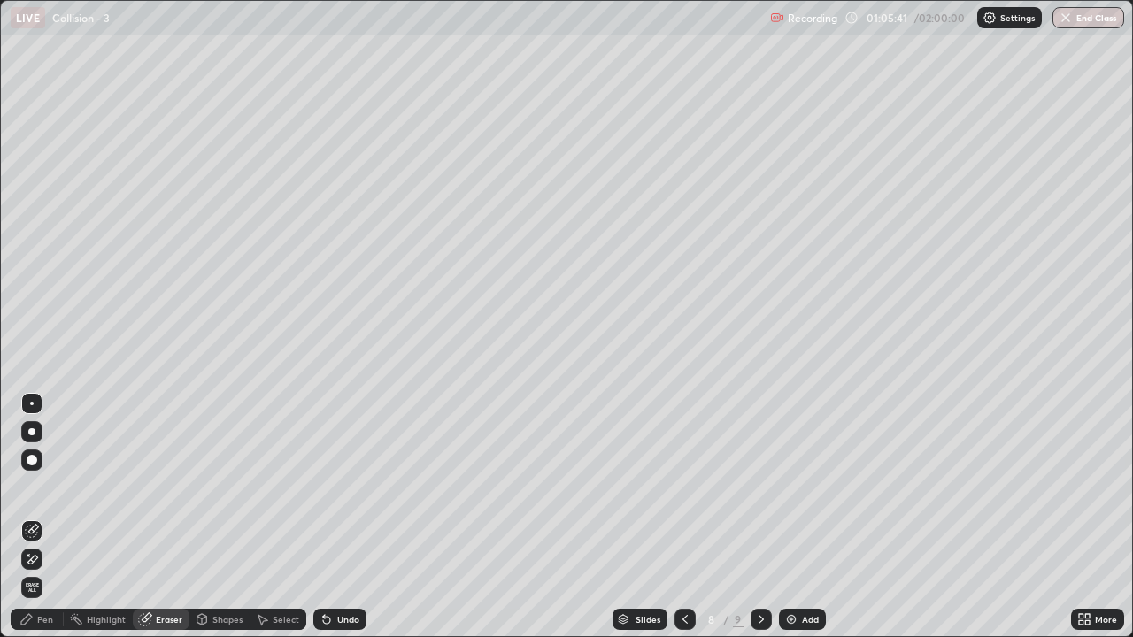
click at [50, 524] on div "Pen" at bounding box center [45, 619] width 16 height 9
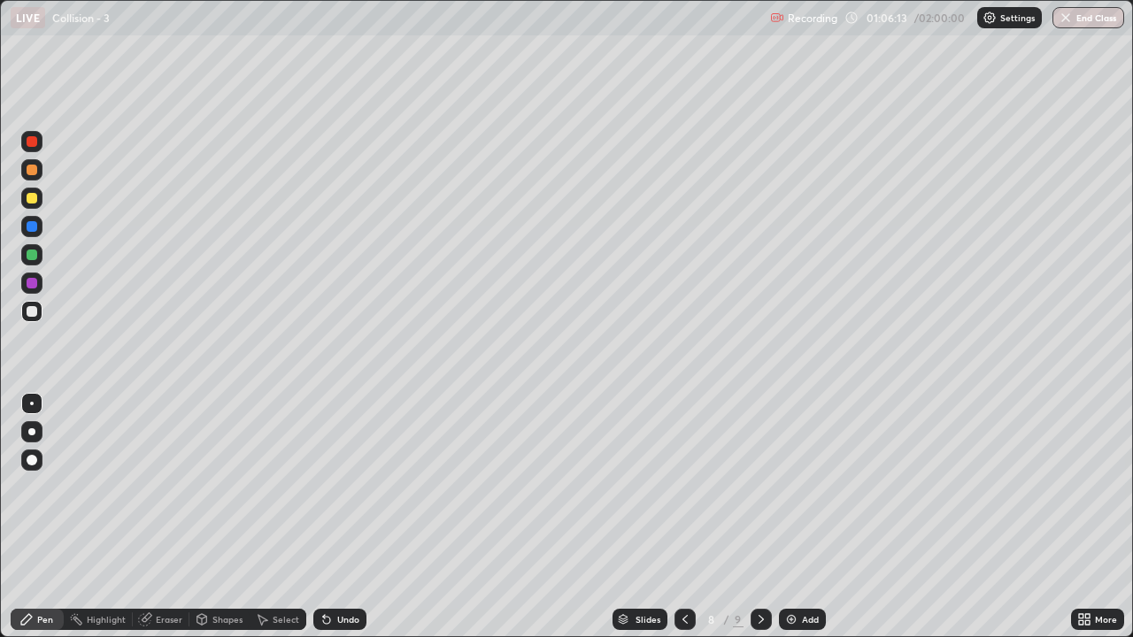
click at [760, 524] on icon at bounding box center [761, 620] width 14 height 14
click at [757, 524] on icon at bounding box center [761, 620] width 14 height 14
click at [796, 524] on img at bounding box center [791, 620] width 14 height 14
click at [681, 524] on icon at bounding box center [684, 620] width 14 height 14
click at [683, 524] on icon at bounding box center [684, 620] width 14 height 14
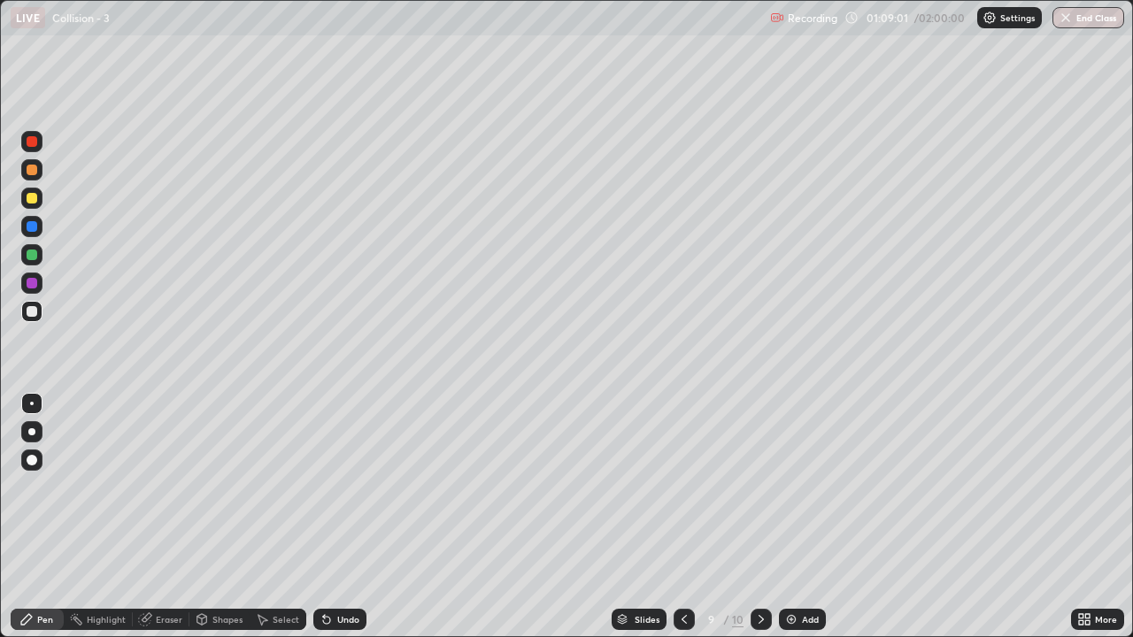
click at [674, 524] on div at bounding box center [684, 619] width 21 height 21
click at [675, 524] on div at bounding box center [684, 619] width 21 height 21
click at [761, 524] on icon at bounding box center [761, 619] width 5 height 9
click at [751, 524] on div at bounding box center [761, 619] width 21 height 21
click at [760, 524] on icon at bounding box center [761, 620] width 14 height 14
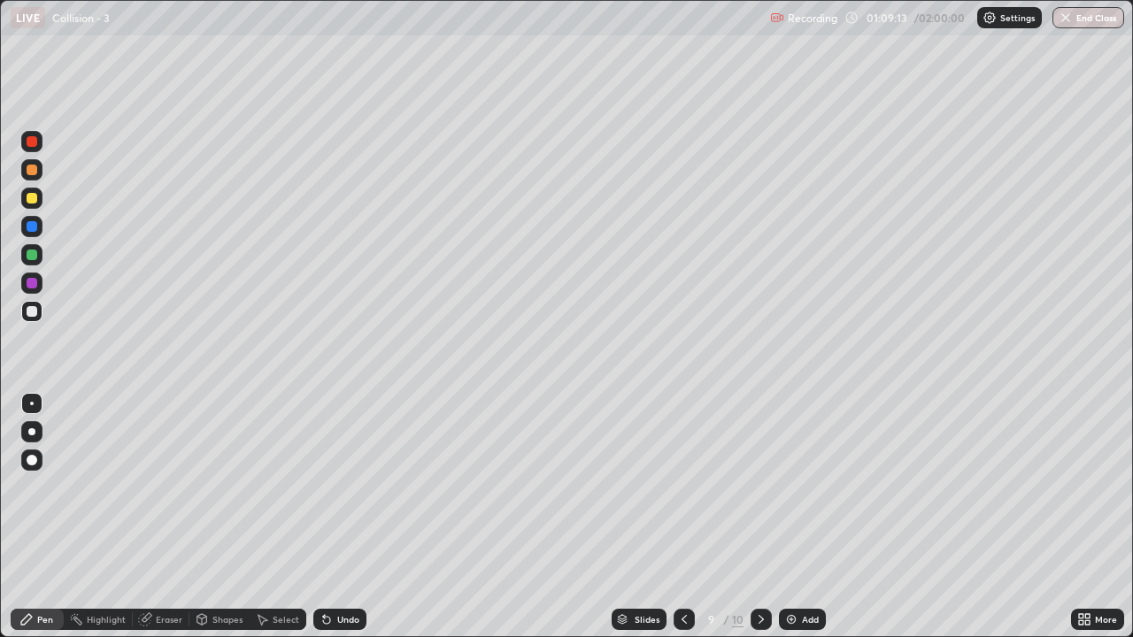
click at [761, 524] on icon at bounding box center [761, 619] width 5 height 9
click at [173, 524] on div "Eraser" at bounding box center [169, 619] width 27 height 9
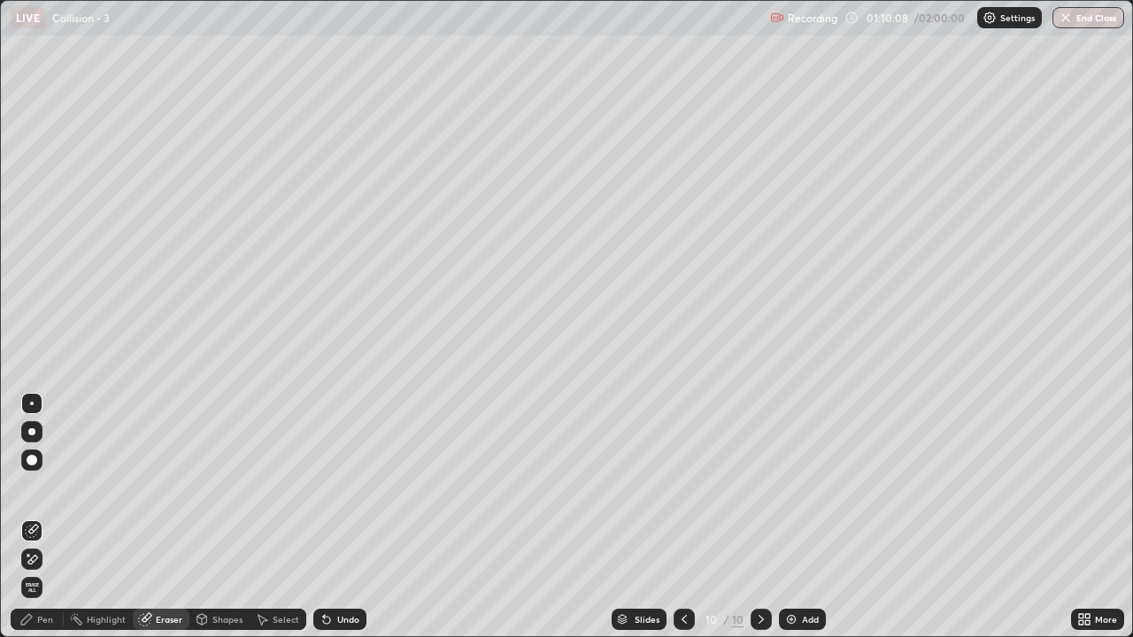
click at [49, 524] on div "Pen" at bounding box center [45, 619] width 16 height 9
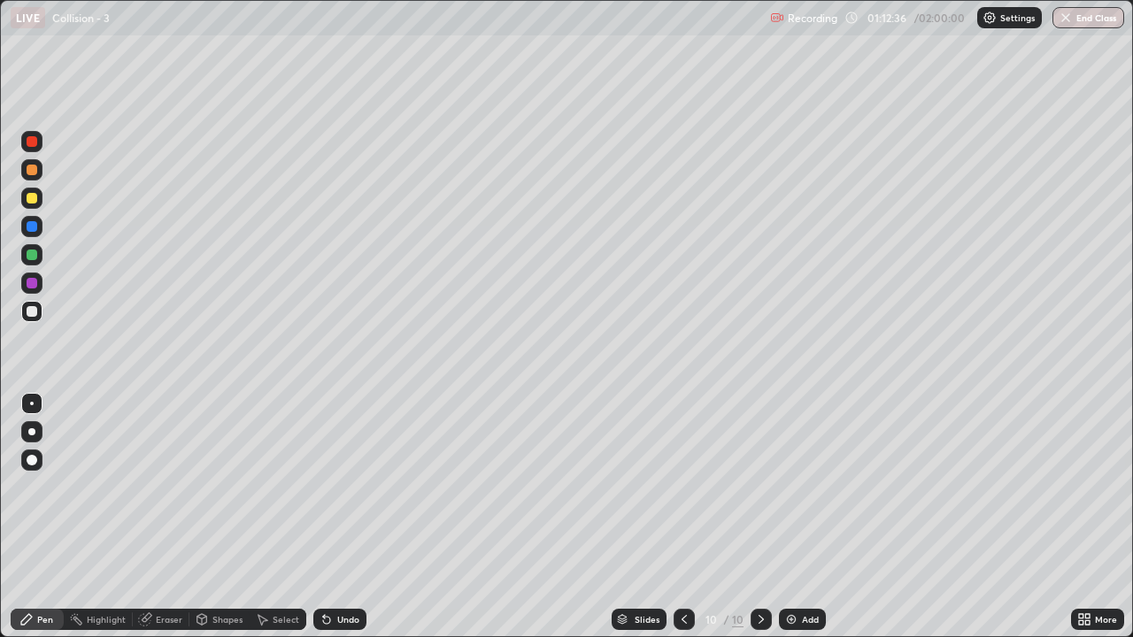
click at [170, 524] on div "Eraser" at bounding box center [169, 619] width 27 height 9
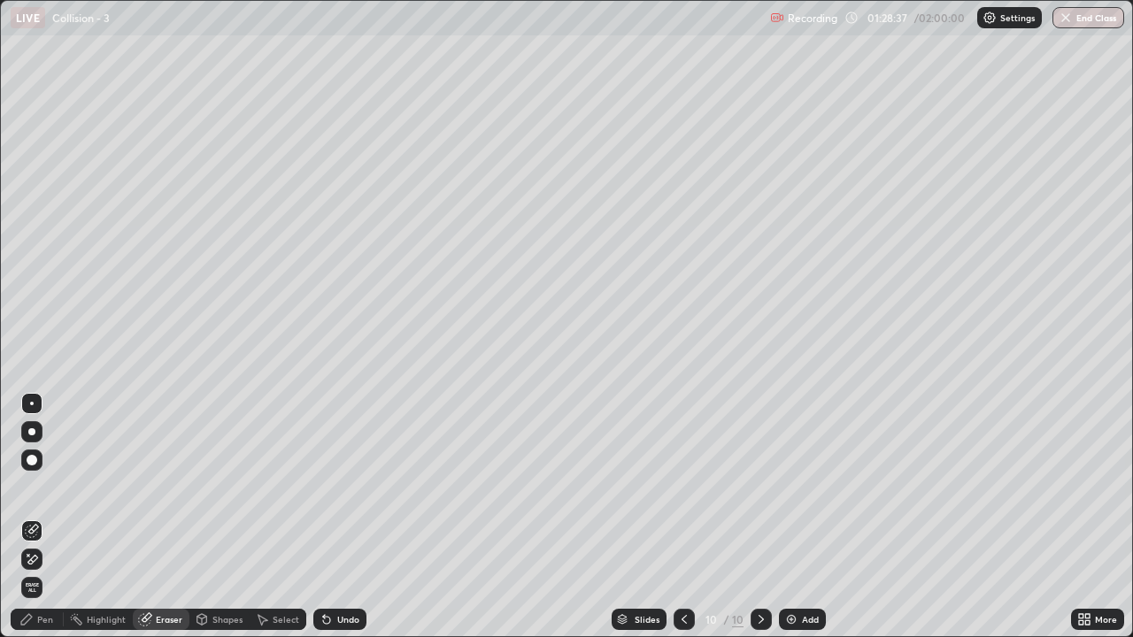
click at [683, 524] on icon at bounding box center [684, 620] width 14 height 14
click at [681, 524] on icon at bounding box center [684, 620] width 14 height 14
click at [676, 524] on div at bounding box center [684, 619] width 21 height 21
click at [277, 524] on div "Select" at bounding box center [286, 619] width 27 height 9
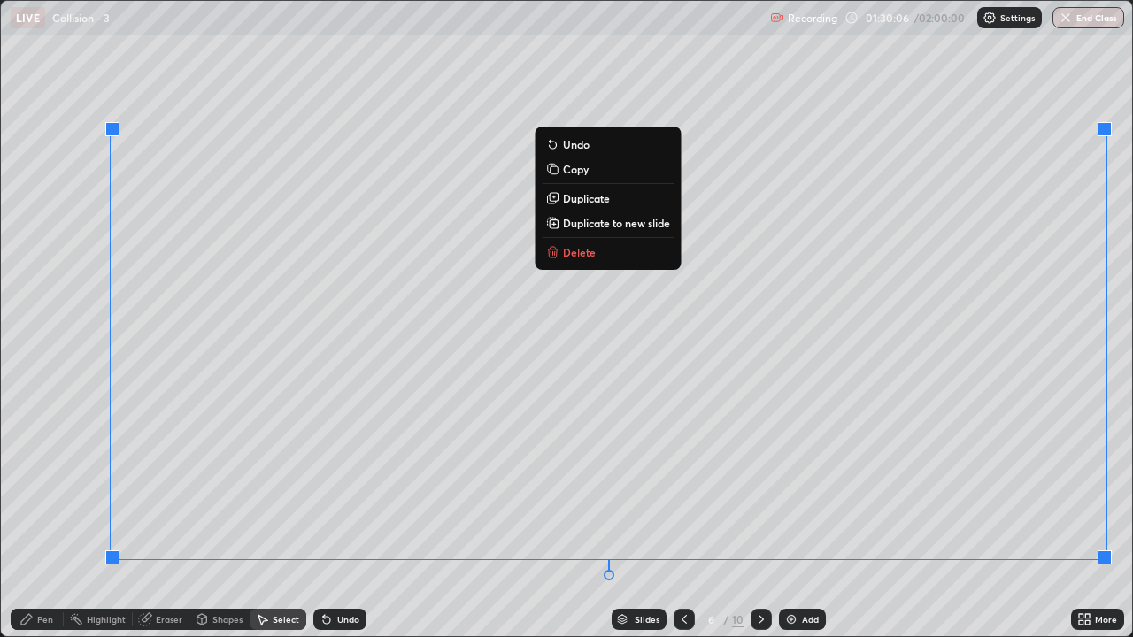
click at [581, 173] on p "Copy" at bounding box center [576, 169] width 26 height 14
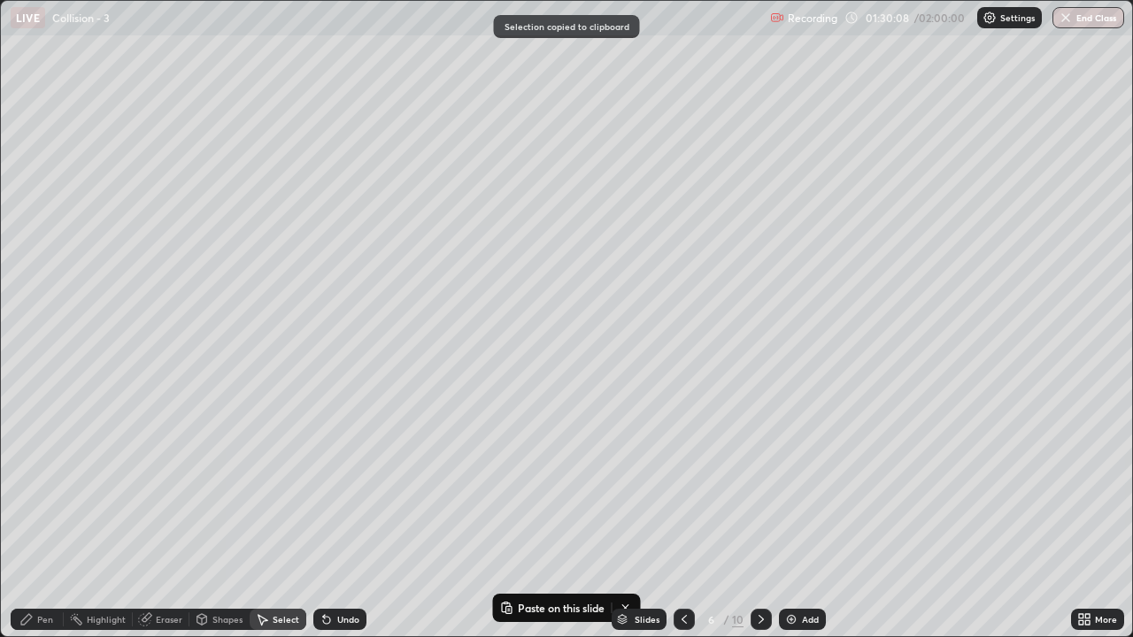
click at [760, 524] on icon at bounding box center [761, 620] width 14 height 14
click at [759, 524] on icon at bounding box center [761, 620] width 14 height 14
click at [760, 524] on icon at bounding box center [761, 620] width 14 height 14
click at [761, 524] on icon at bounding box center [761, 619] width 5 height 9
click at [802, 524] on div "Add" at bounding box center [810, 619] width 17 height 9
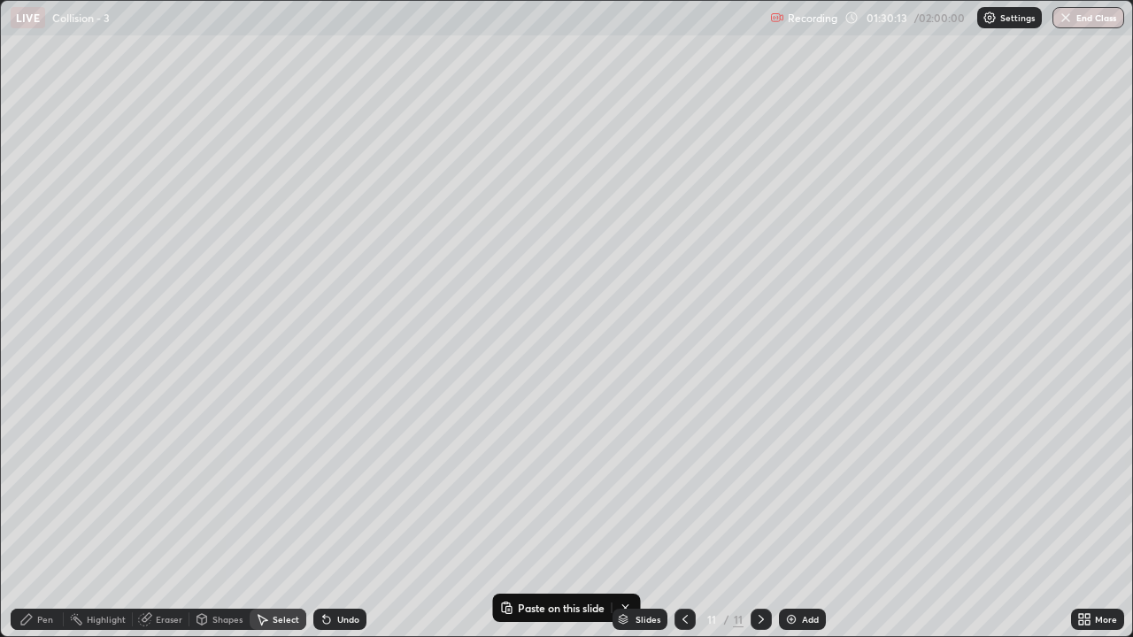
click at [554, 524] on div "Slides 11 / 11 Add" at bounding box center [719, 619] width 705 height 35
click at [516, 524] on div "Slides 11 / 11 Add" at bounding box center [719, 619] width 705 height 35
click at [505, 524] on div "Slides 11 / 11 Add" at bounding box center [719, 619] width 705 height 35
click at [514, 524] on div "Slides 11 / 11 Add" at bounding box center [719, 619] width 705 height 35
click at [534, 524] on div "Slides 11 / 11 Add" at bounding box center [719, 619] width 705 height 35
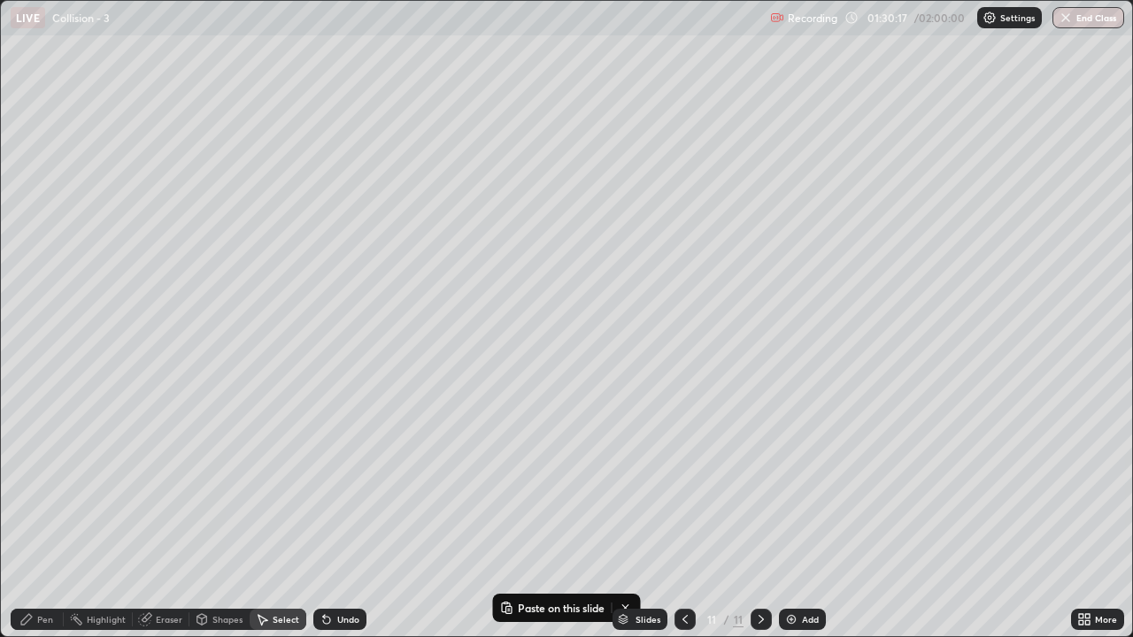
click at [557, 524] on div "Slides 11 / 11 Add" at bounding box center [719, 619] width 705 height 35
click at [529, 524] on div "Slides 11 / 11 Add" at bounding box center [719, 619] width 705 height 35
click at [483, 280] on div "0 ° Undo Copy Paste here Duplicate Duplicate to new slide Delete" at bounding box center [567, 319] width 1132 height 636
click at [546, 524] on div "Slides 11 / 11 Add" at bounding box center [719, 619] width 705 height 35
click at [533, 344] on p "Paste here" at bounding box center [548, 342] width 52 height 14
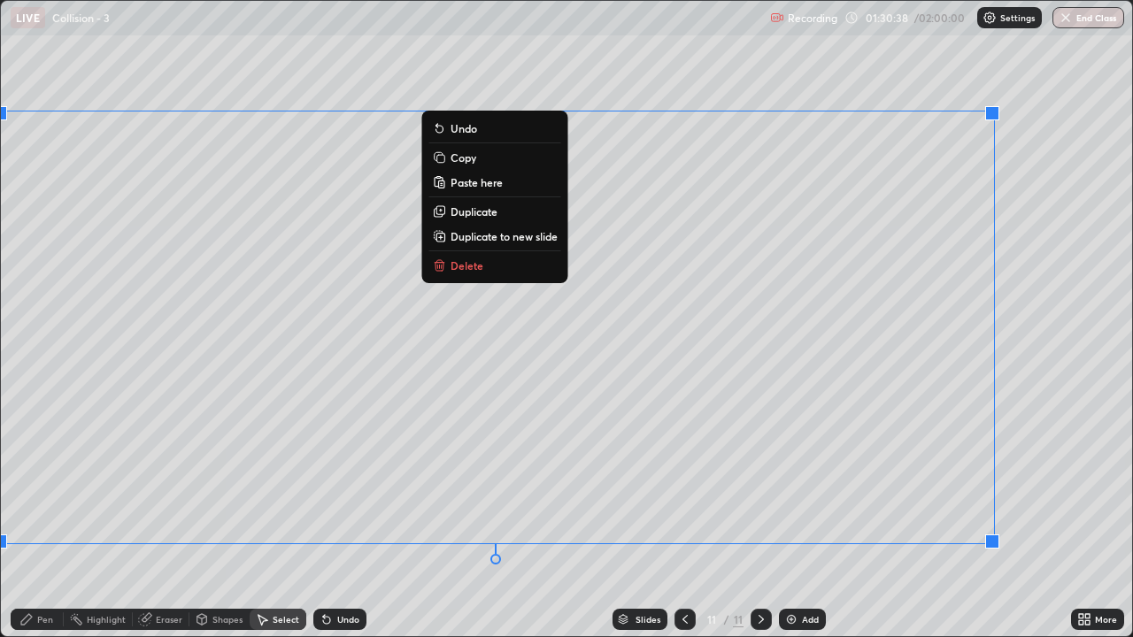
click at [118, 524] on div "0 ° Undo Copy Paste here Duplicate Duplicate to new slide Delete" at bounding box center [567, 319] width 1132 height 636
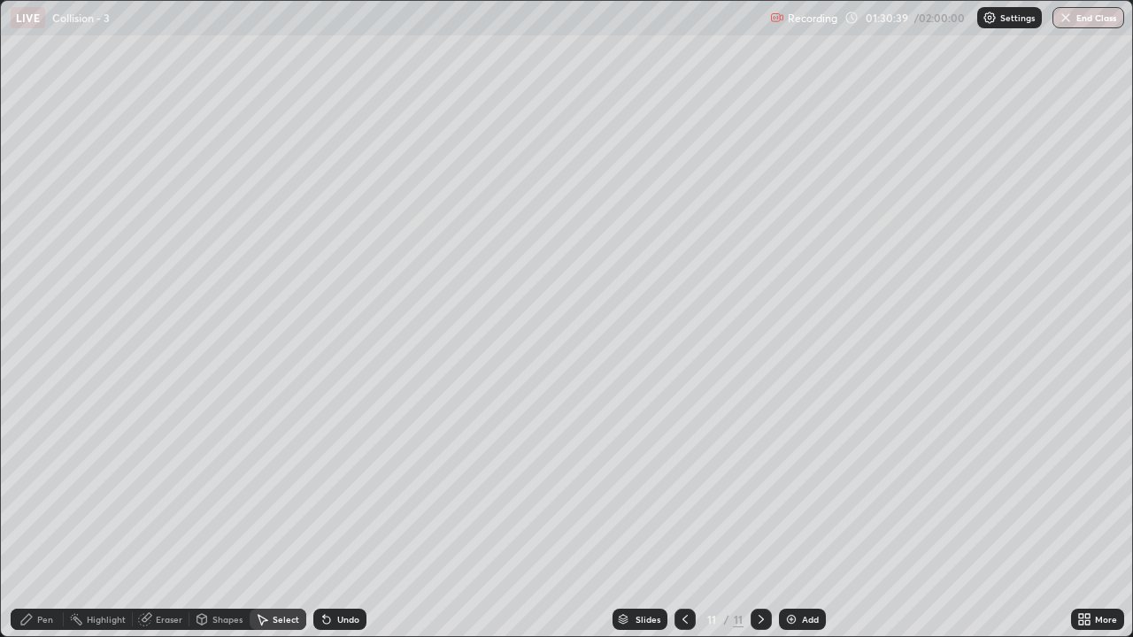
click at [158, 524] on div "Eraser" at bounding box center [169, 619] width 27 height 9
click at [28, 524] on icon at bounding box center [28, 555] width 2 height 2
click at [46, 524] on div "Pen" at bounding box center [45, 619] width 16 height 9
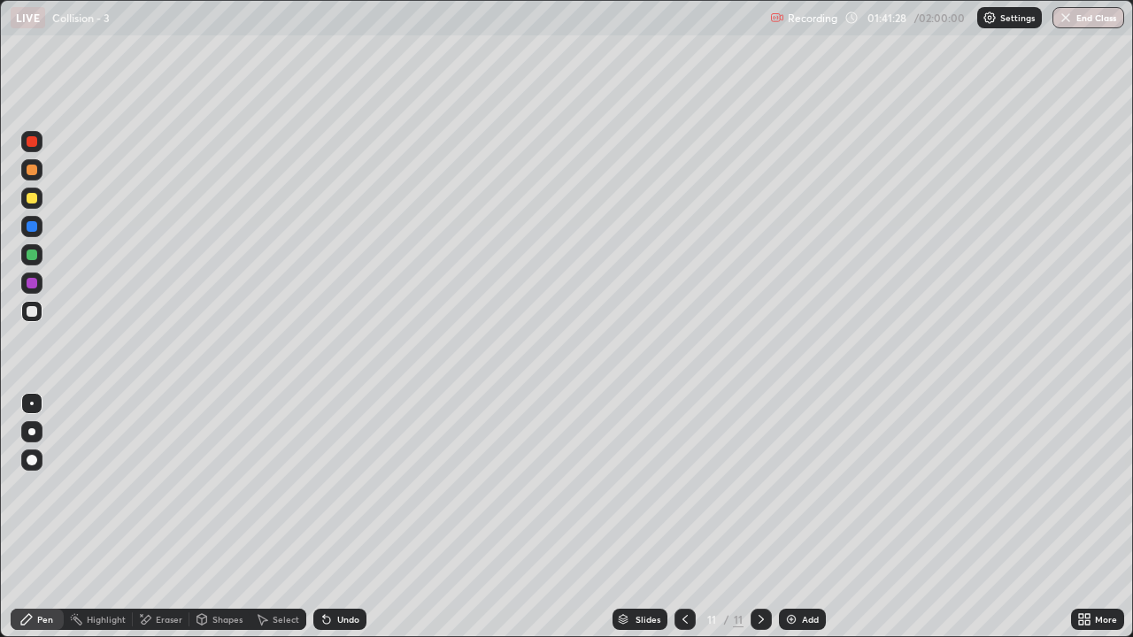
click at [797, 524] on div "Add" at bounding box center [802, 619] width 47 height 21
click at [157, 524] on div "Eraser" at bounding box center [169, 619] width 27 height 9
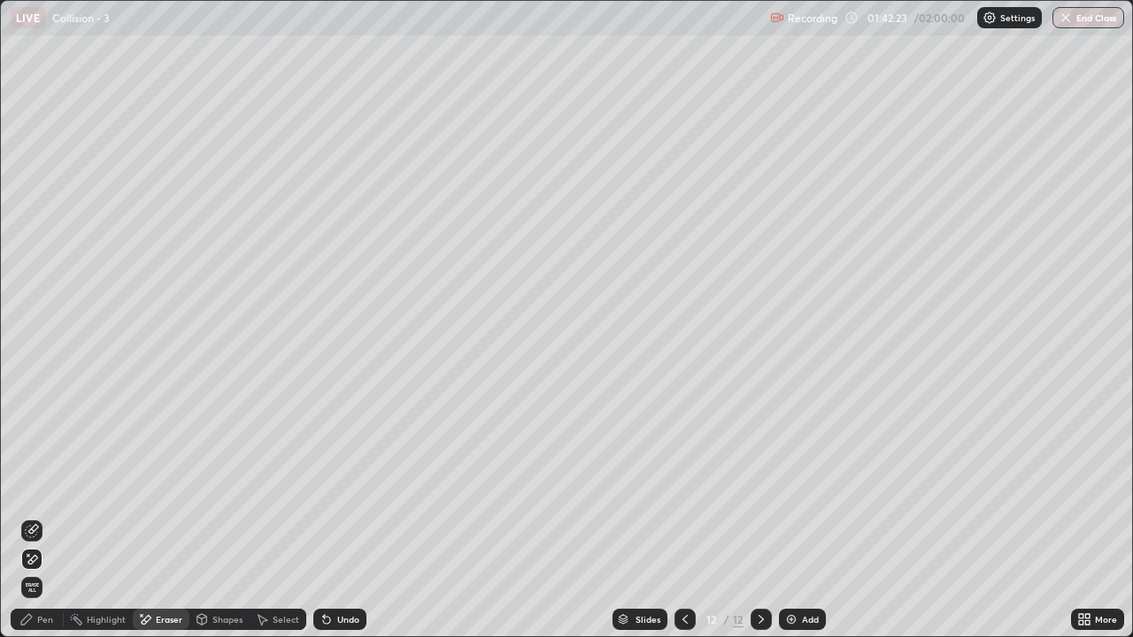
click at [38, 524] on div "Pen" at bounding box center [45, 619] width 16 height 9
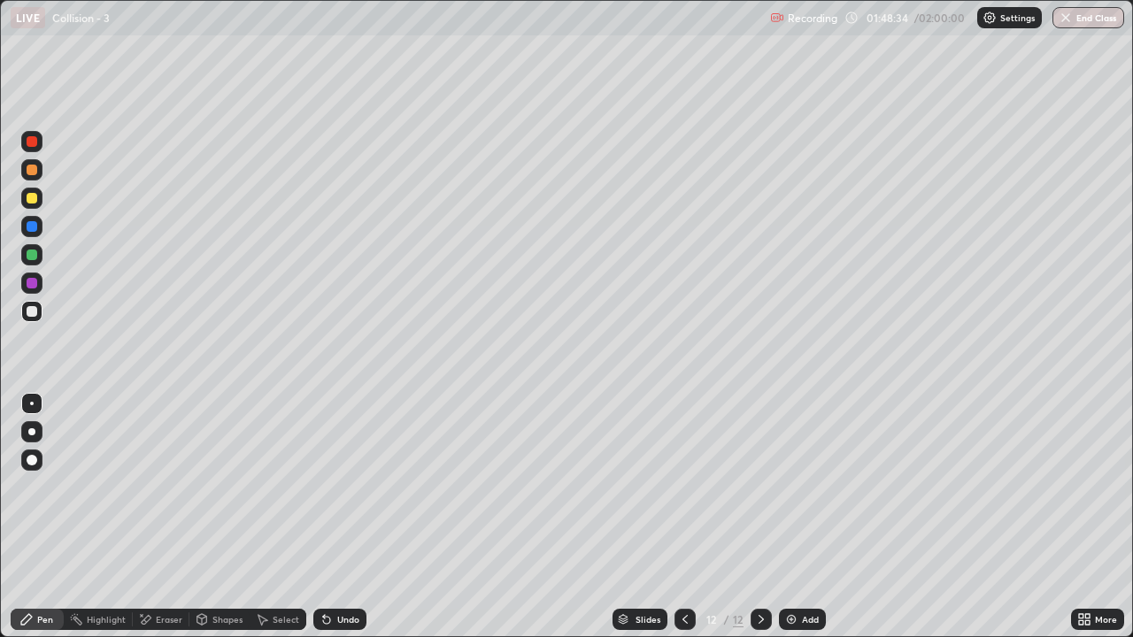
click at [30, 141] on div at bounding box center [32, 141] width 11 height 11
click at [32, 313] on div at bounding box center [32, 311] width 11 height 11
click at [1084, 26] on button "End Class" at bounding box center [1089, 17] width 72 height 21
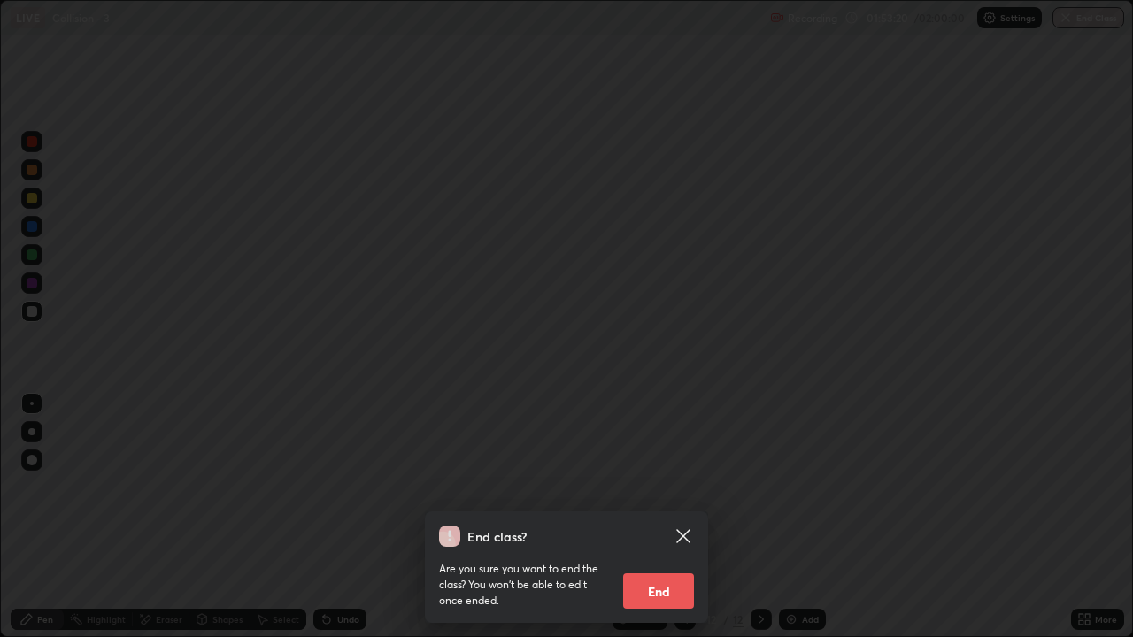
click at [680, 524] on button "End" at bounding box center [658, 591] width 71 height 35
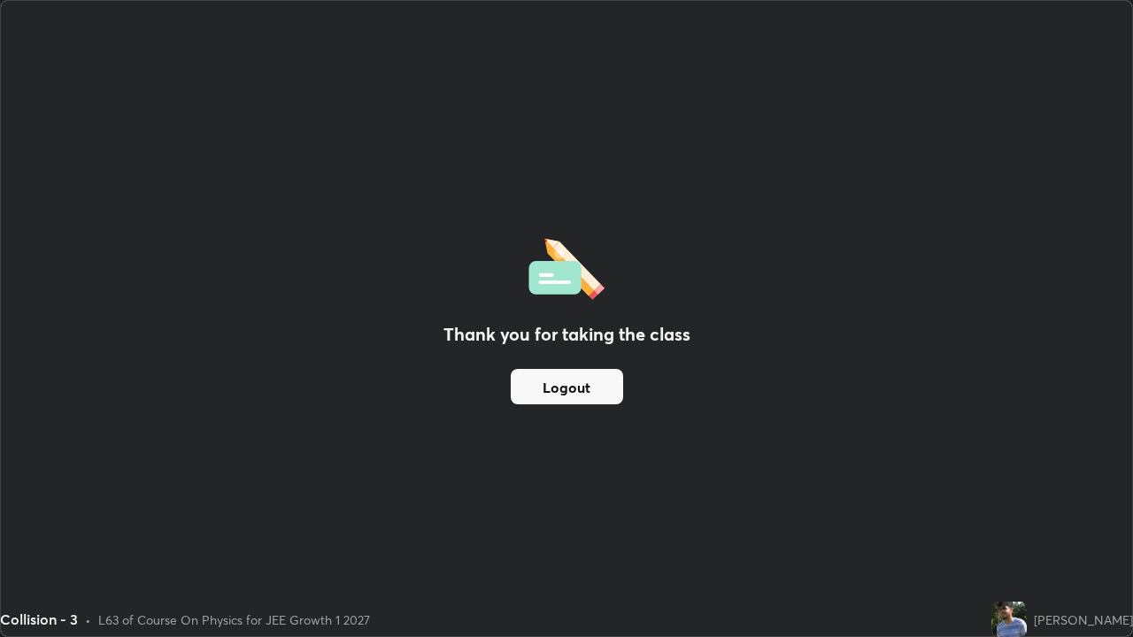
click at [675, 524] on div at bounding box center [685, 619] width 21 height 35
click at [576, 390] on button "Logout" at bounding box center [567, 386] width 112 height 35
click at [574, 391] on button "Logout" at bounding box center [567, 386] width 112 height 35
click at [568, 395] on button "Logout" at bounding box center [567, 386] width 112 height 35
click at [568, 390] on button "Logout" at bounding box center [567, 386] width 112 height 35
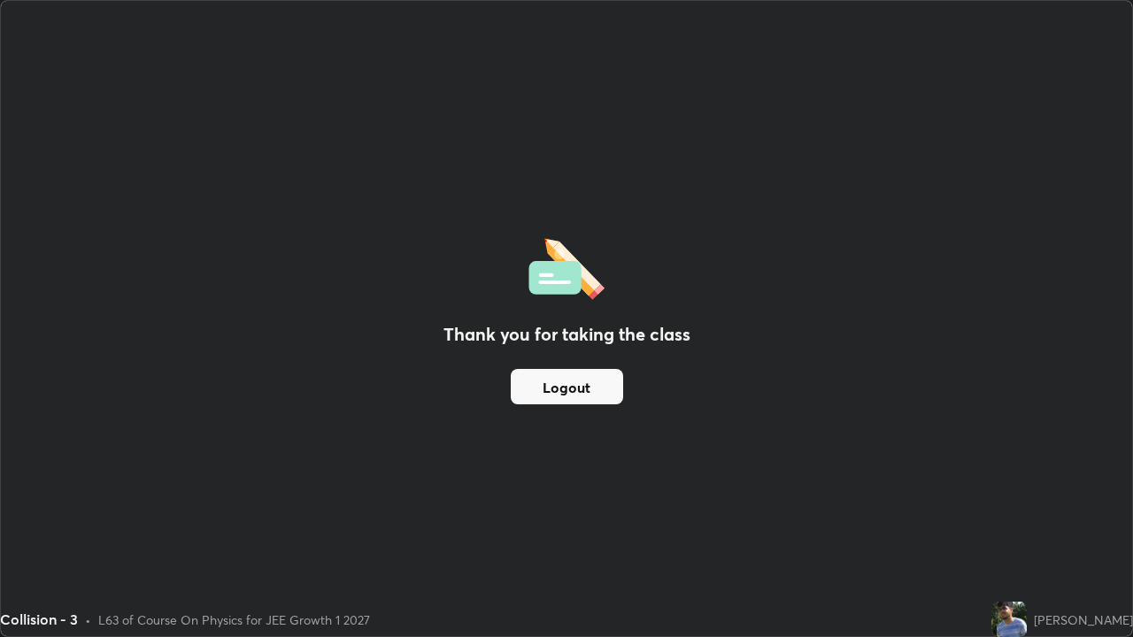
click at [568, 387] on button "Logout" at bounding box center [567, 386] width 112 height 35
